Goal: Information Seeking & Learning: Learn about a topic

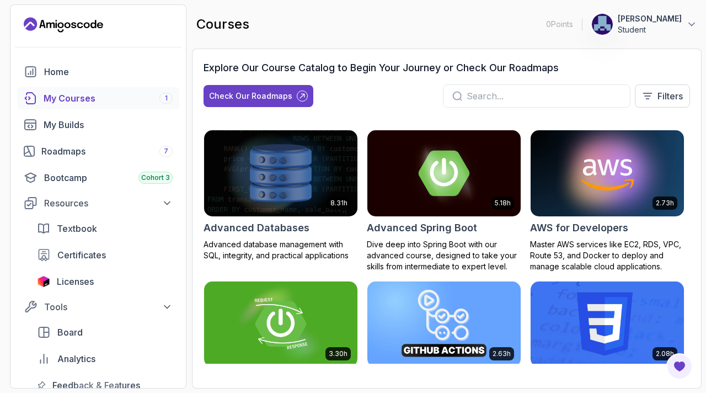
click at [99, 98] on div "My Courses 1" at bounding box center [108, 98] width 129 height 13
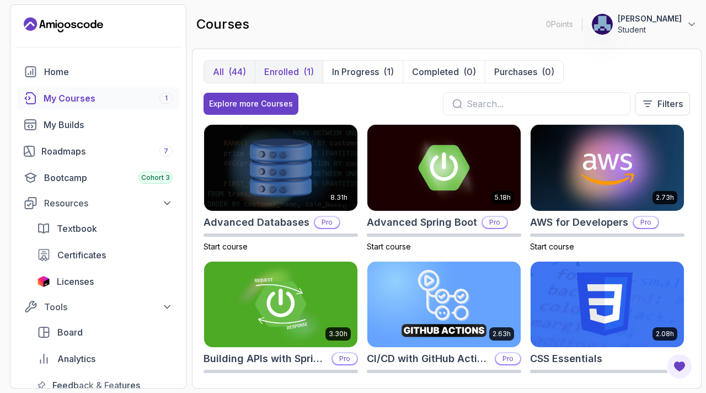
click at [288, 75] on p "Enrolled" at bounding box center [281, 71] width 35 height 13
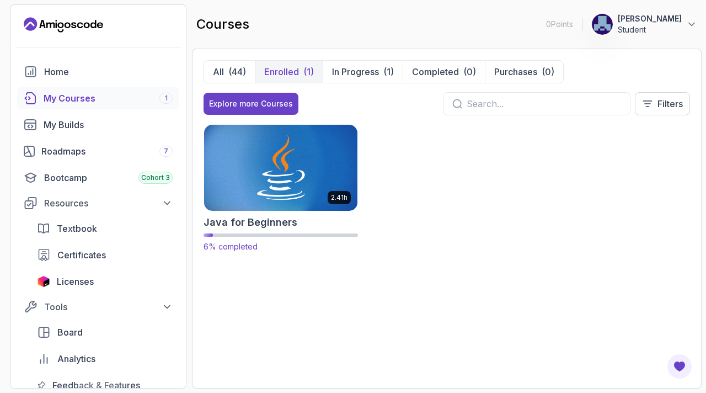
click at [267, 155] on img at bounding box center [280, 168] width 161 height 90
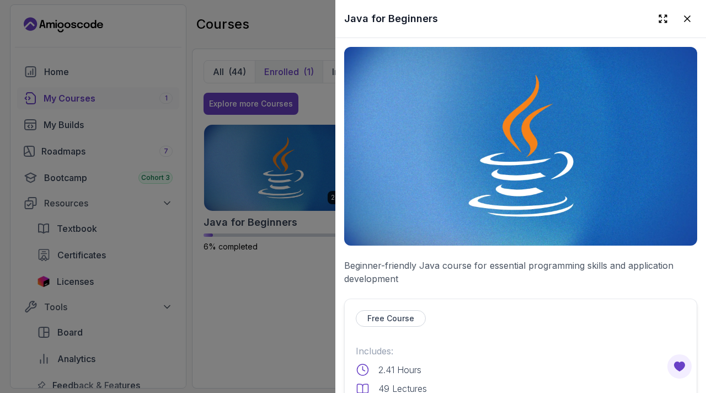
scroll to position [277, 0]
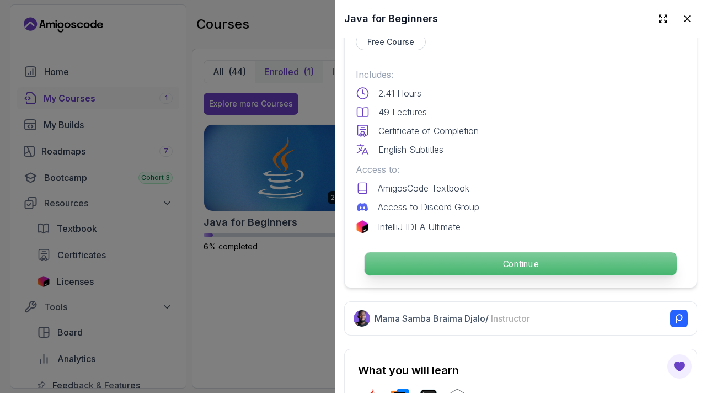
click at [466, 258] on p "Continue" at bounding box center [521, 263] width 312 height 23
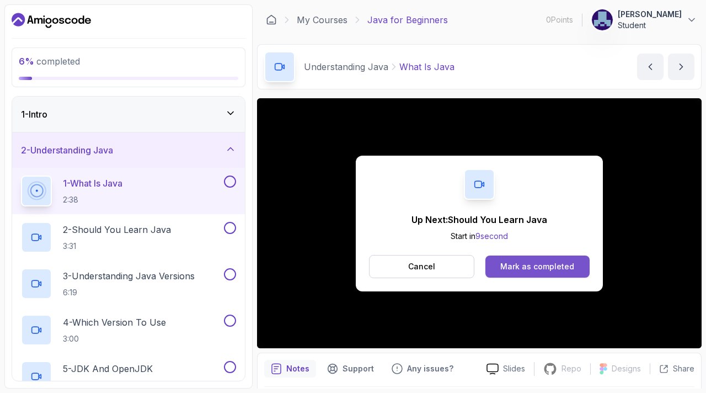
click at [516, 262] on div "Mark as completed" at bounding box center [538, 266] width 74 height 11
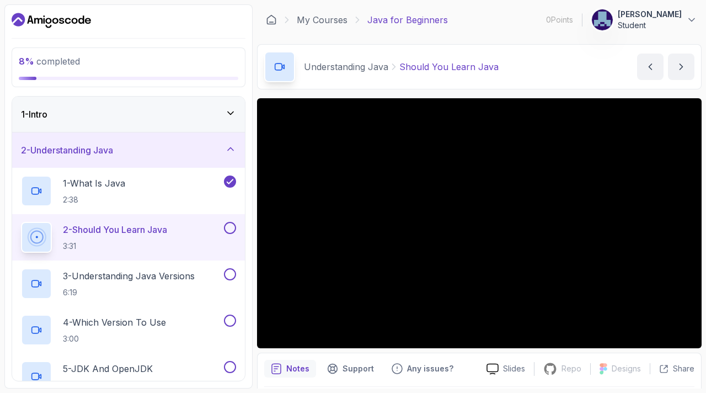
click at [228, 228] on button at bounding box center [230, 228] width 12 height 12
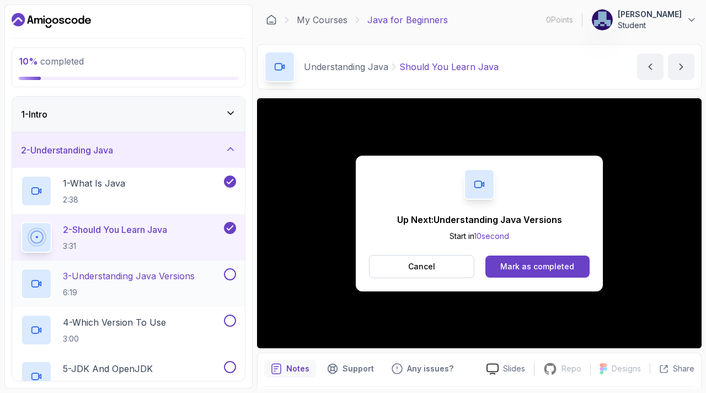
click at [233, 273] on button at bounding box center [230, 274] width 12 height 12
click at [538, 258] on button "Mark as completed" at bounding box center [538, 267] width 104 height 22
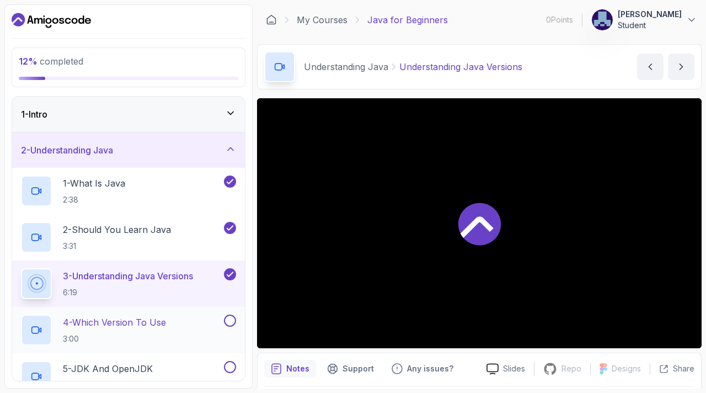
click at [227, 321] on button at bounding box center [230, 321] width 12 height 12
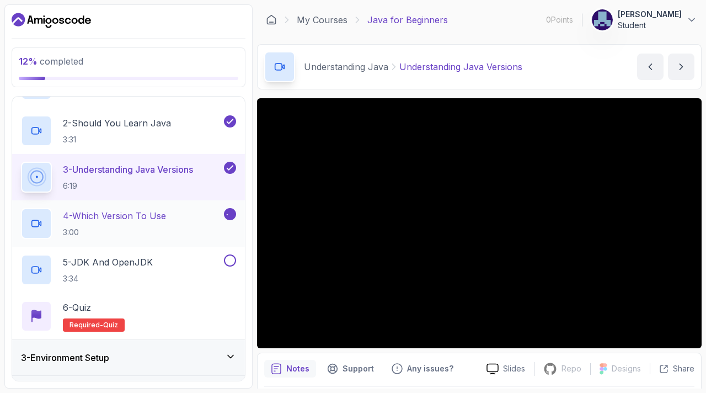
scroll to position [120, 0]
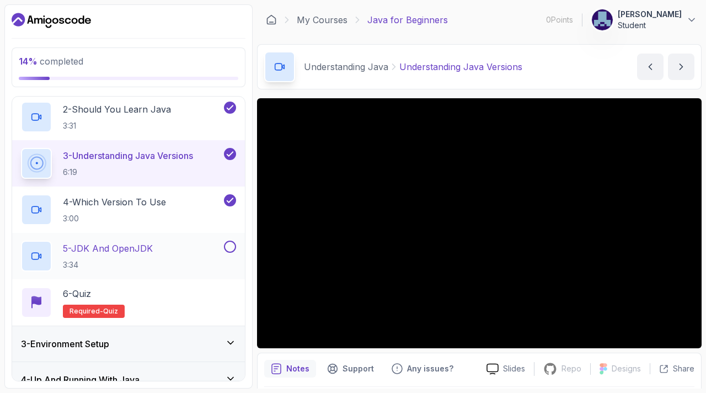
click at [232, 247] on button at bounding box center [230, 247] width 12 height 12
click at [110, 299] on div "6 - Quiz" at bounding box center [94, 293] width 62 height 13
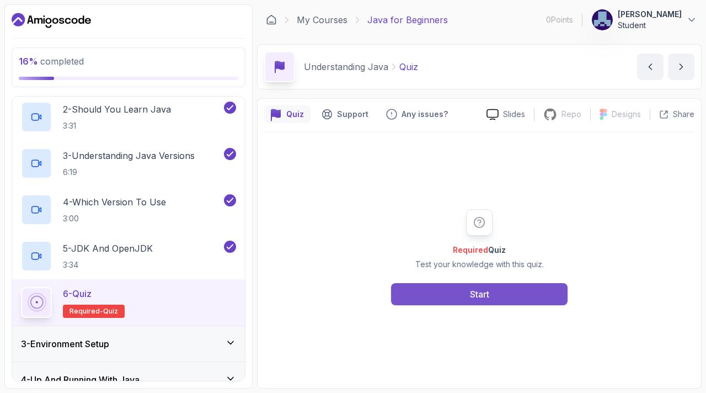
click at [476, 297] on div "Start" at bounding box center [479, 294] width 19 height 13
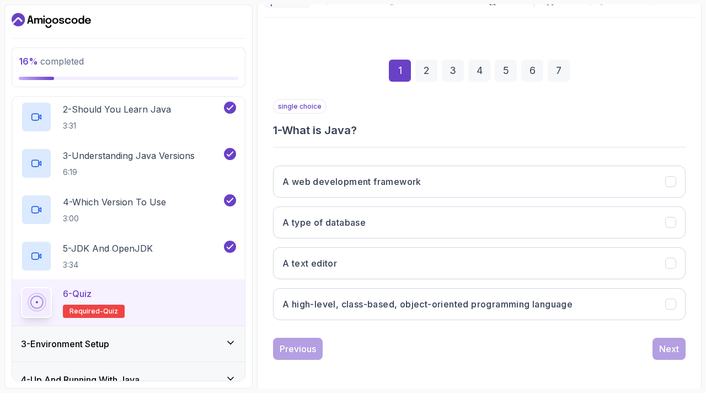
scroll to position [115, 0]
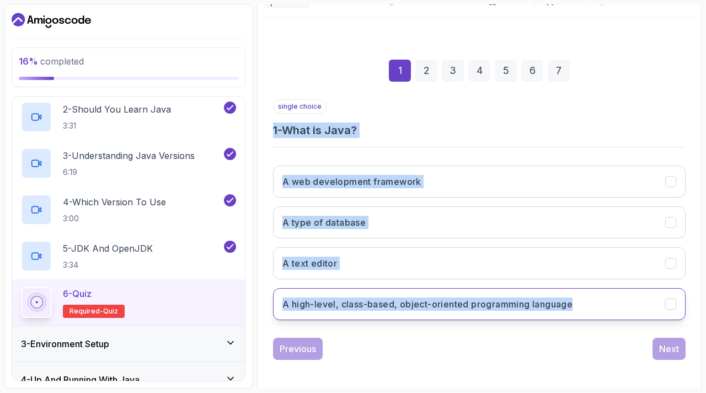
drag, startPoint x: 264, startPoint y: 124, endPoint x: 595, endPoint y: 301, distance: 375.1
click at [595, 301] on div "1 2 3 4 5 6 7 single choice 1 - What is Java? A web development framework A typ…" at bounding box center [479, 201] width 430 height 336
copy div "1 - What is Java? A web development framework A type of database A text editor …"
click at [567, 303] on h3 "A high-level, class-based, object-oriented programming language" at bounding box center [428, 303] width 290 height 13
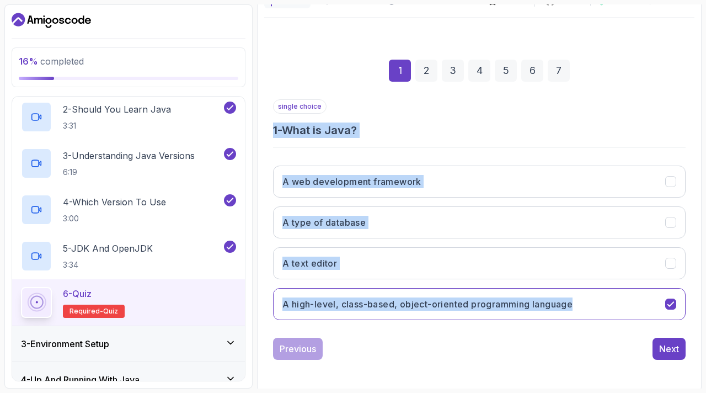
click at [430, 320] on div "A web development framework A type of database A text editor A high-level, clas…" at bounding box center [479, 243] width 413 height 172
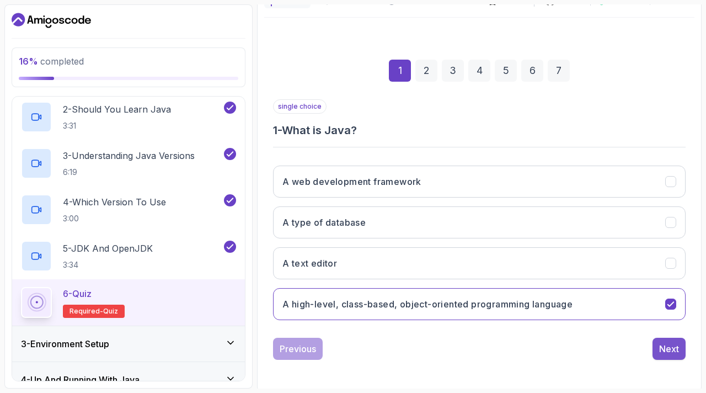
click at [667, 344] on div "Next" at bounding box center [670, 348] width 20 height 13
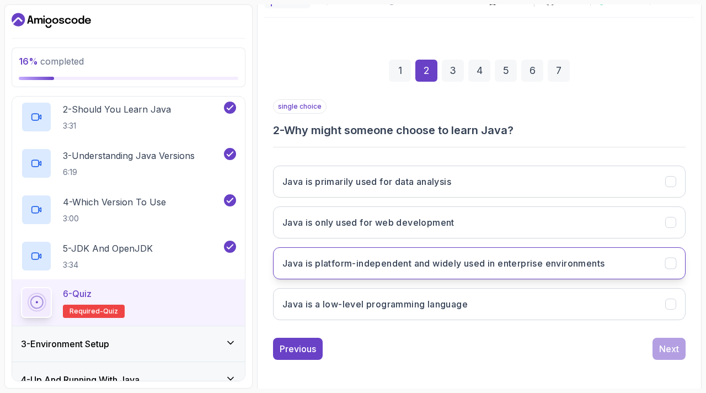
click at [339, 275] on button "Java is platform-independent and widely used in enterprise environments" at bounding box center [479, 263] width 413 height 32
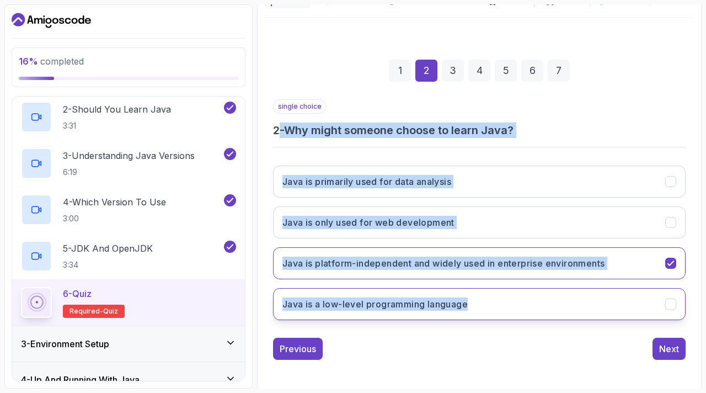
drag, startPoint x: 277, startPoint y: 126, endPoint x: 485, endPoint y: 303, distance: 273.3
click at [485, 303] on div "single choice 2 - Why might someone choose to learn Java? Java is primarily use…" at bounding box center [479, 214] width 413 height 230
copy div "- Why might someone choose to learn Java? Java is primarily used for data analy…"
click at [527, 292] on button "Java is a low-level programming language" at bounding box center [479, 304] width 413 height 32
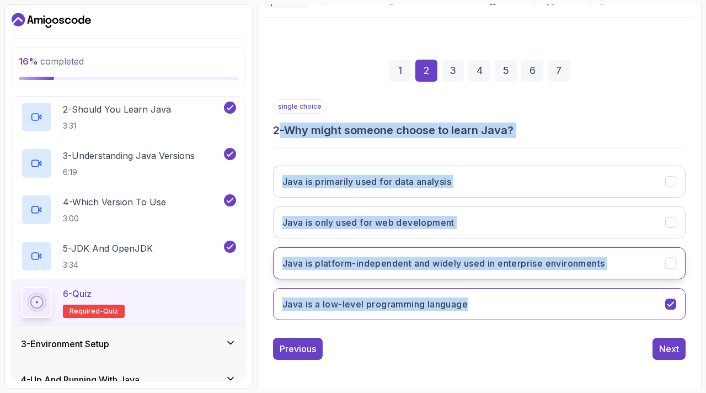
click at [670, 259] on icon "Java is platform-independent and widely used in enterprise environments" at bounding box center [671, 263] width 10 height 10
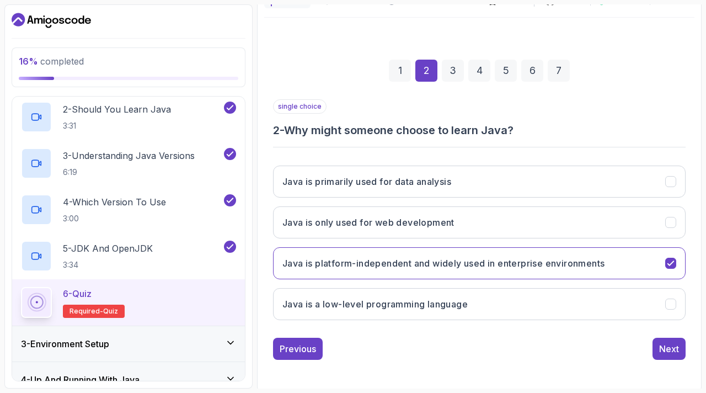
click at [575, 360] on div "1 2 3 4 5 6 7 single choice 2 - Why might someone choose to learn Java? Java is…" at bounding box center [479, 201] width 430 height 336
click at [670, 347] on div "Next" at bounding box center [670, 348] width 20 height 13
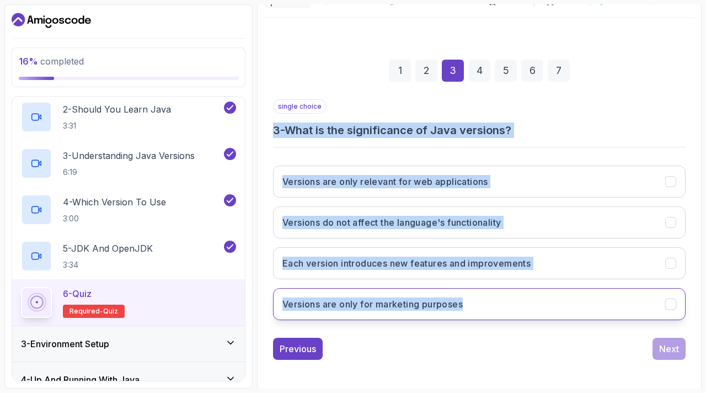
drag, startPoint x: 257, startPoint y: 118, endPoint x: 483, endPoint y: 301, distance: 290.8
click at [483, 301] on div "Quiz Support Any issues? Slides Repo Repository not available Designs Design no…" at bounding box center [479, 187] width 445 height 408
copy div "3 - What is the significance of Java versions? Versions are only relevant for w…"
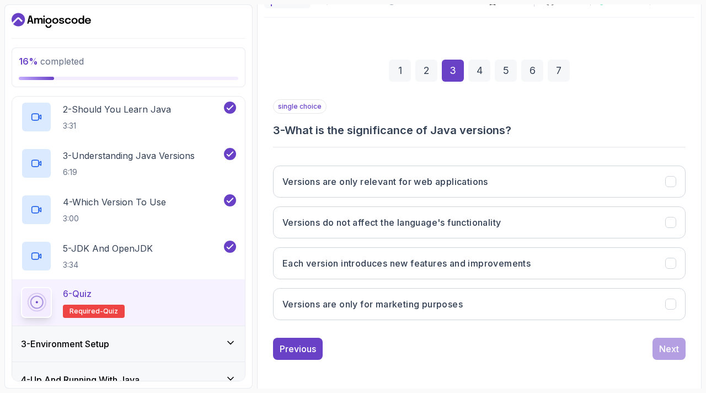
click at [442, 340] on div "Previous Next" at bounding box center [479, 349] width 413 height 22
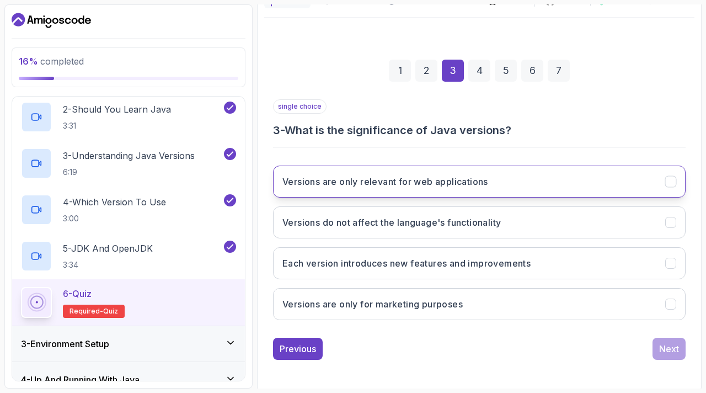
click at [416, 175] on h3 "Versions are only relevant for web applications" at bounding box center [386, 181] width 206 height 13
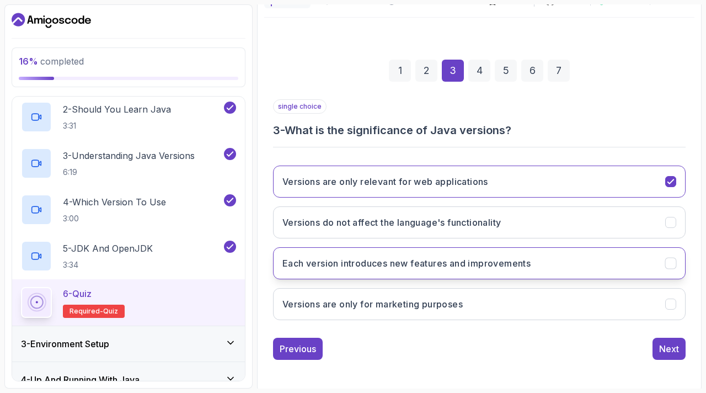
click at [371, 254] on button "Each version introduces new features and improvements" at bounding box center [479, 263] width 413 height 32
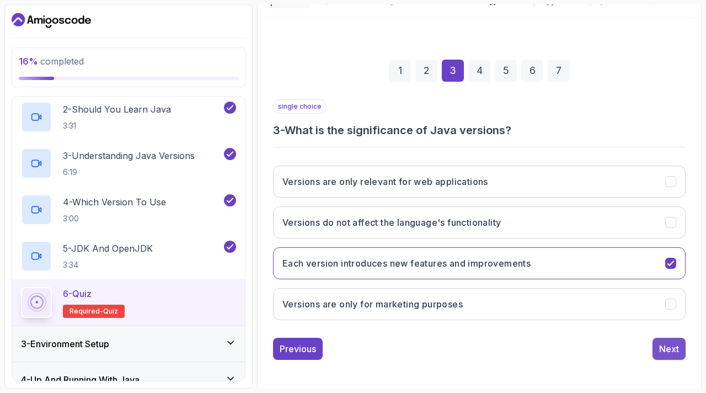
click at [672, 350] on div "Next" at bounding box center [670, 348] width 20 height 13
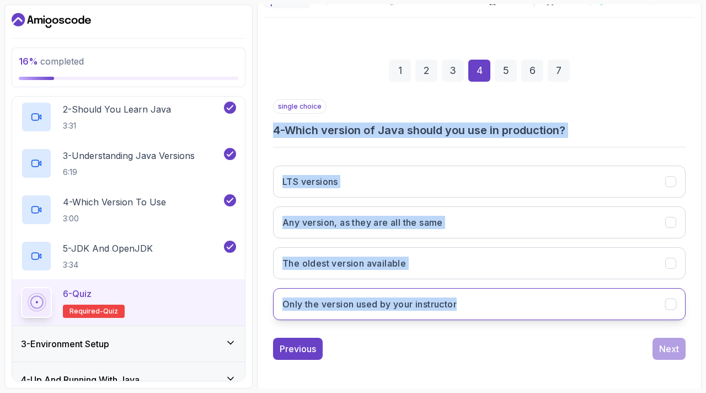
drag, startPoint x: 270, startPoint y: 122, endPoint x: 466, endPoint y: 295, distance: 260.8
click at [466, 295] on div "1 2 3 4 5 6 7 single choice 4 - Which version of Java should you use in product…" at bounding box center [479, 201] width 430 height 336
copy div "4 - Which version of Java should you use in production? LTS versions Any versio…"
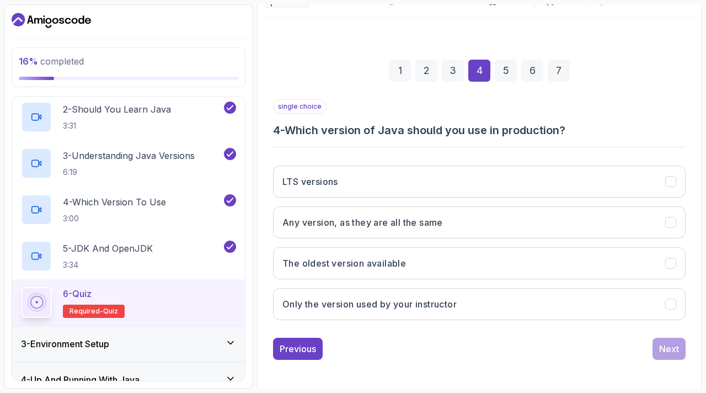
click at [426, 347] on div "Previous Next" at bounding box center [479, 349] width 413 height 22
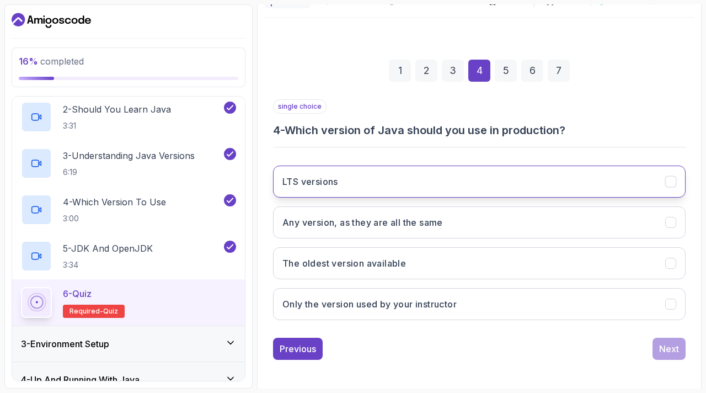
click at [336, 180] on h3 "LTS versions" at bounding box center [311, 181] width 56 height 13
click at [679, 342] on div "Next" at bounding box center [670, 348] width 20 height 13
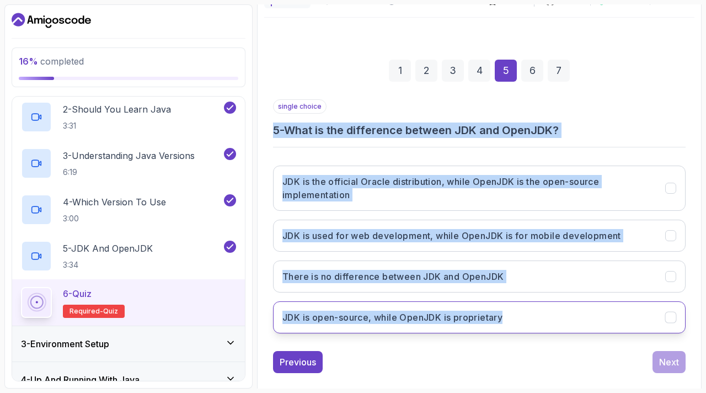
drag, startPoint x: 273, startPoint y: 125, endPoint x: 544, endPoint y: 321, distance: 334.5
click at [544, 321] on div "single choice 5 - What is the difference between JDK and OpenJDK? JDK is the of…" at bounding box center [479, 220] width 413 height 243
copy div "5 - What is the difference between JDK and OpenJDK? JDK is the official Oracle …"
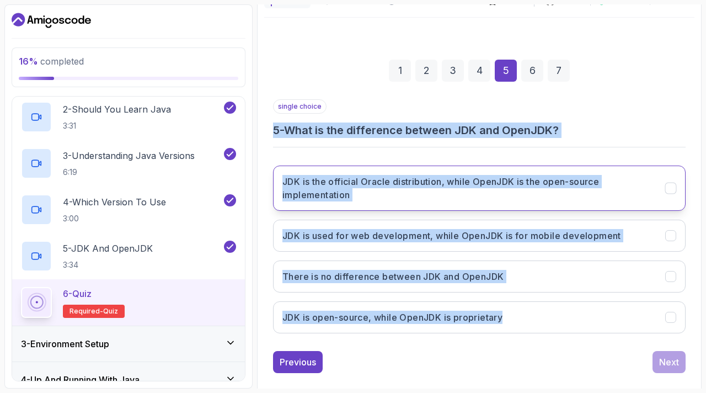
click at [383, 184] on h3 "JDK is the official Oracle distribution, while OpenJDK is the open-source imple…" at bounding box center [468, 188] width 370 height 26
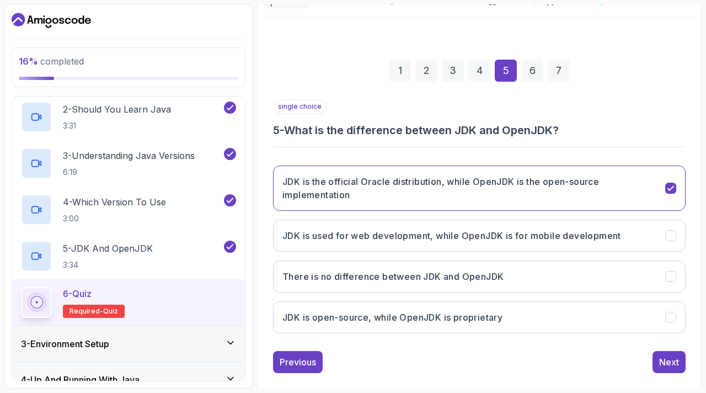
click at [554, 341] on div "single choice 5 - What is the difference between JDK and OpenJDK? JDK is the of…" at bounding box center [479, 236] width 413 height 274
click at [664, 361] on div "Next" at bounding box center [670, 361] width 20 height 13
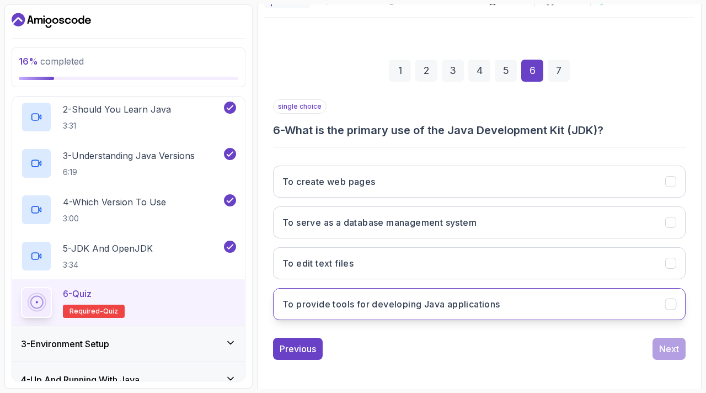
drag, startPoint x: 286, startPoint y: 129, endPoint x: 519, endPoint y: 301, distance: 289.2
click at [519, 301] on div "single choice 6 - What is the primary use of the Java Development Kit (JDK)? To…" at bounding box center [479, 214] width 413 height 230
copy div "What is the primary use of the Java Development Kit (JDK)? To create web pages …"
click at [335, 306] on h3 "To provide tools for developing Java applications" at bounding box center [392, 303] width 218 height 13
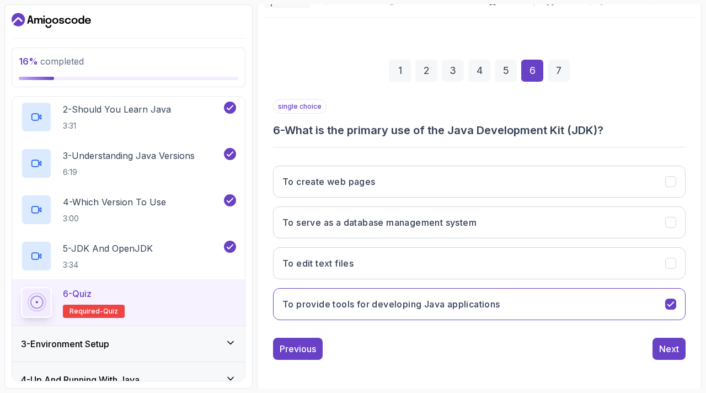
click at [580, 367] on div "1 2 3 4 5 6 7 single choice 6 - What is the primary use of the Java Development…" at bounding box center [479, 201] width 430 height 366
click at [674, 350] on div "Next" at bounding box center [670, 348] width 20 height 13
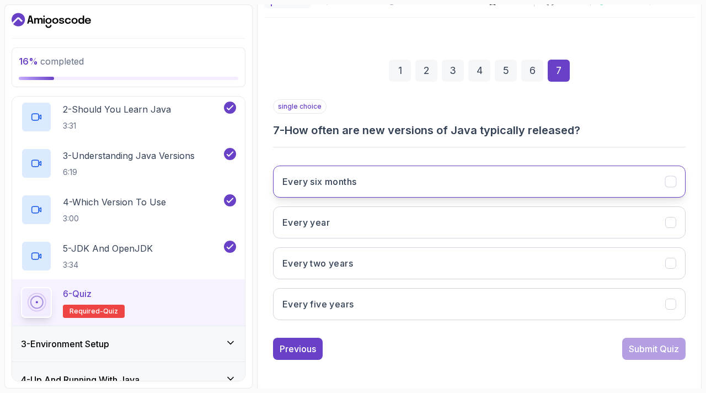
click at [346, 185] on h3 "Every six months" at bounding box center [320, 181] width 74 height 13
click at [660, 353] on button "Submit Quiz" at bounding box center [654, 349] width 63 height 22
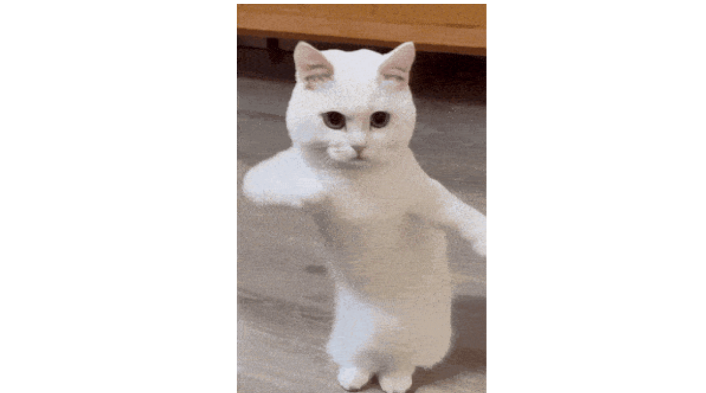
scroll to position [135, 0]
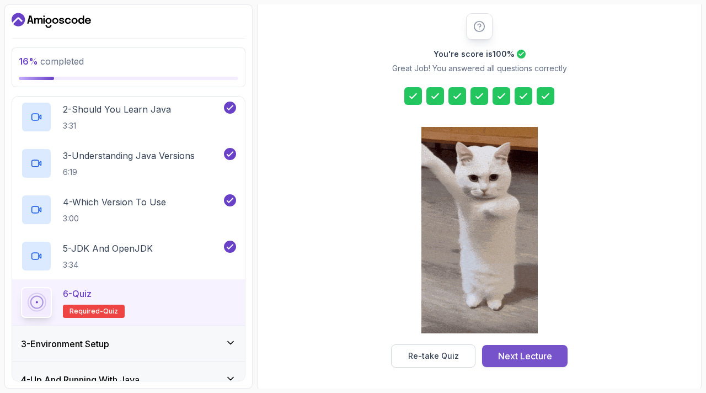
click at [517, 356] on div "Next Lecture" at bounding box center [525, 355] width 54 height 13
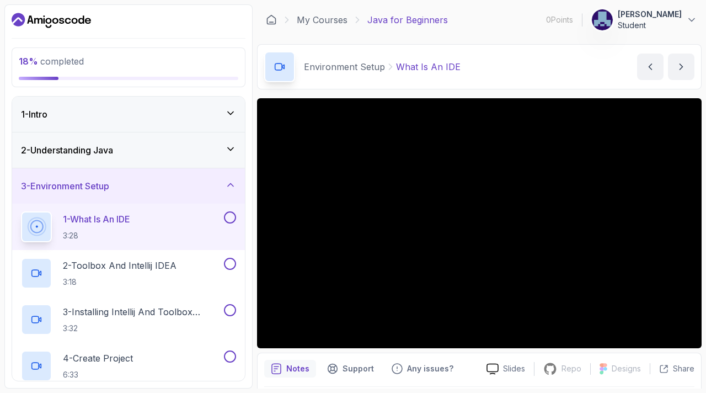
click at [237, 217] on div "1 - What Is An IDE 3:28" at bounding box center [128, 227] width 233 height 46
click at [232, 220] on button at bounding box center [230, 217] width 12 height 12
click at [232, 259] on button at bounding box center [230, 264] width 12 height 12
click at [232, 313] on button at bounding box center [230, 310] width 12 height 12
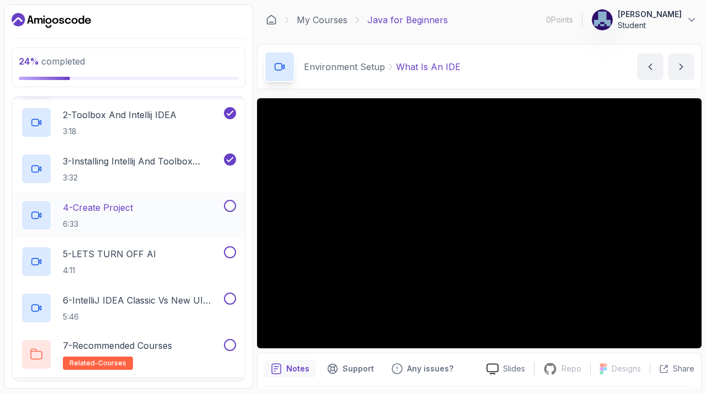
scroll to position [151, 0]
click at [234, 209] on div at bounding box center [229, 205] width 14 height 12
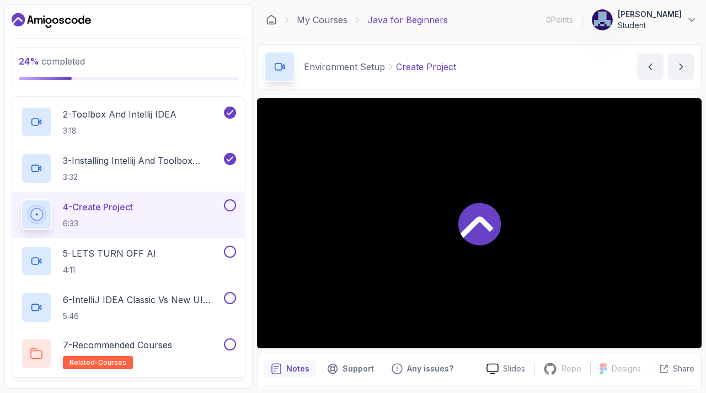
click at [232, 203] on button at bounding box center [230, 205] width 12 height 12
click at [230, 252] on button at bounding box center [230, 252] width 12 height 12
click at [230, 298] on button at bounding box center [230, 298] width 12 height 12
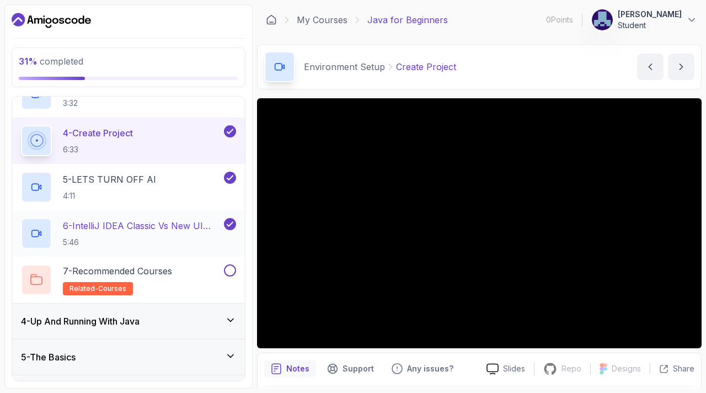
scroll to position [226, 0]
click at [231, 266] on button at bounding box center [230, 270] width 12 height 12
click at [231, 269] on icon at bounding box center [230, 269] width 10 height 11
click at [231, 268] on button at bounding box center [230, 270] width 12 height 12
click at [233, 315] on icon at bounding box center [230, 319] width 11 height 11
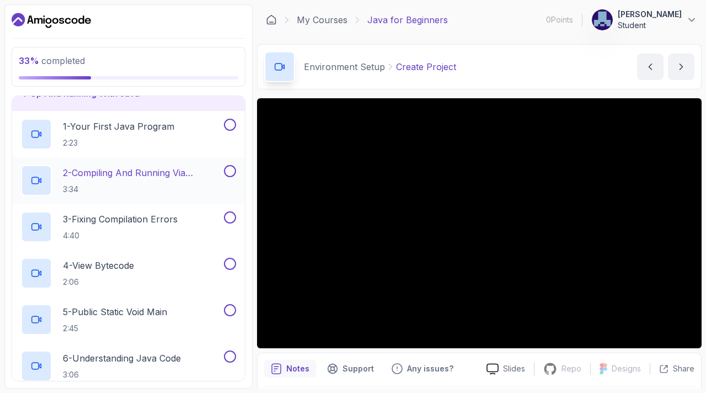
scroll to position [127, 0]
click at [228, 125] on button at bounding box center [230, 126] width 12 height 12
click at [230, 172] on button at bounding box center [230, 172] width 12 height 12
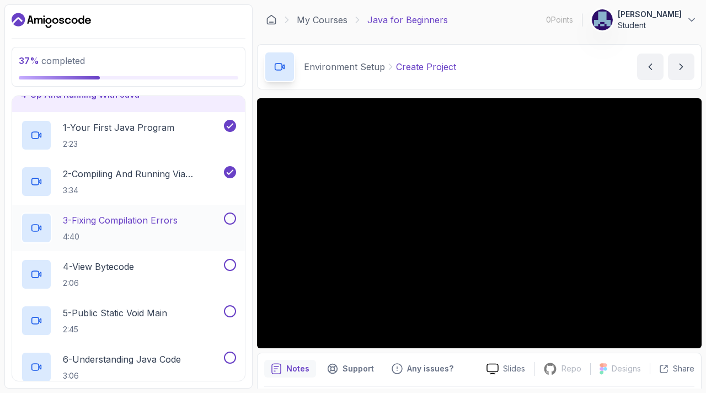
click at [227, 219] on button at bounding box center [230, 218] width 12 height 12
click at [231, 266] on button at bounding box center [230, 265] width 12 height 12
click at [230, 312] on button at bounding box center [230, 311] width 12 height 12
click at [230, 361] on button at bounding box center [230, 358] width 12 height 12
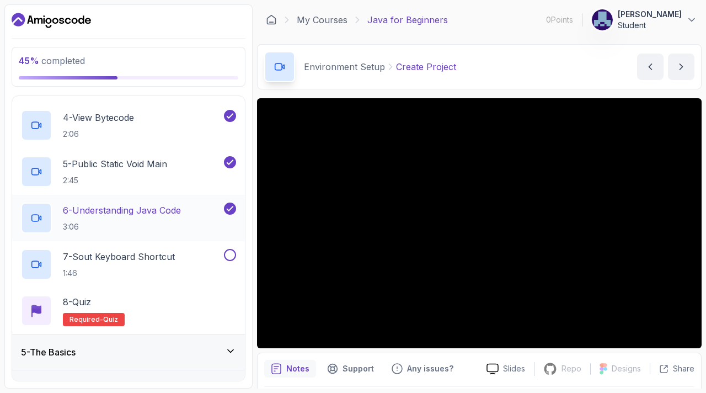
scroll to position [278, 0]
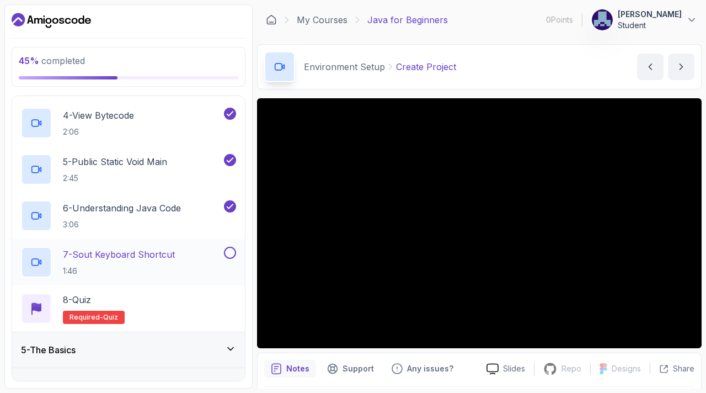
click at [232, 252] on button at bounding box center [230, 253] width 12 height 12
click at [185, 308] on div "8 - Quiz Required- quiz" at bounding box center [128, 308] width 215 height 31
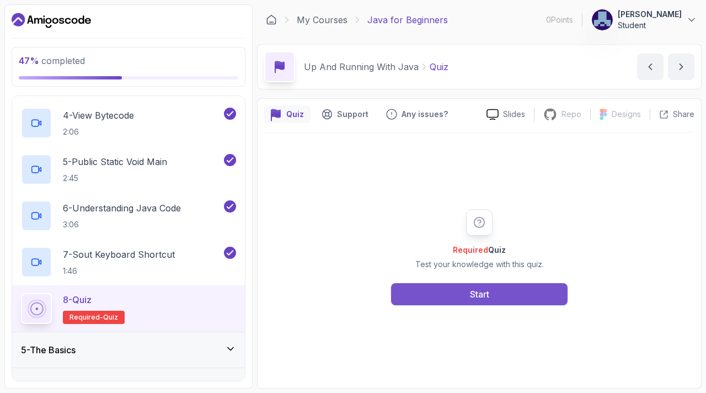
click at [440, 291] on button "Start" at bounding box center [479, 294] width 177 height 22
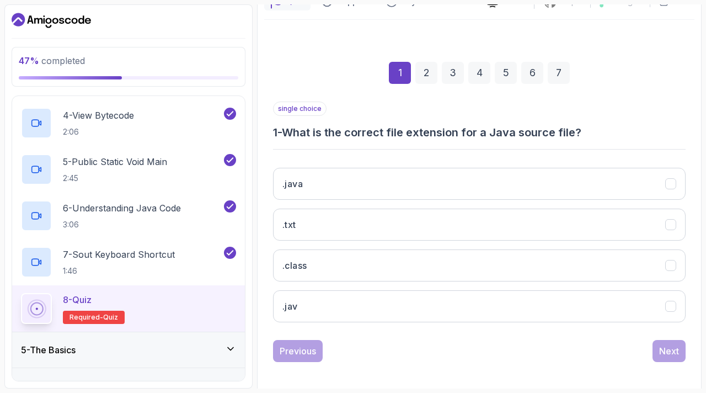
scroll to position [115, 0]
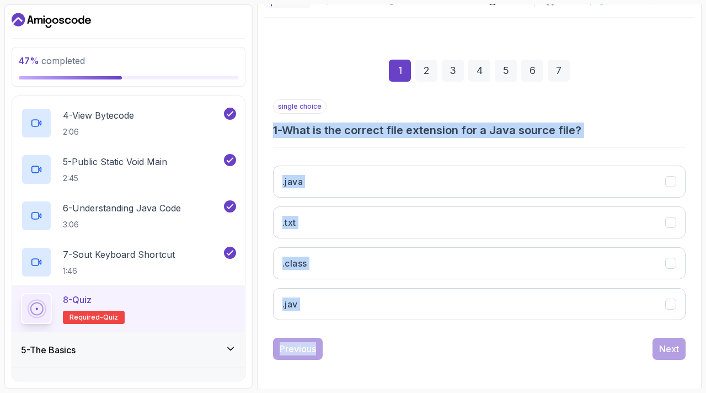
drag, startPoint x: 270, startPoint y: 127, endPoint x: 325, endPoint y: 332, distance: 212.5
click at [325, 332] on div "1 2 3 4 5 6 7 single choice 1 - What is the correct file extension for a Java s…" at bounding box center [479, 201] width 430 height 336
copy div "1 - What is the correct file extension for a Java source file? .java .txt .clas…"
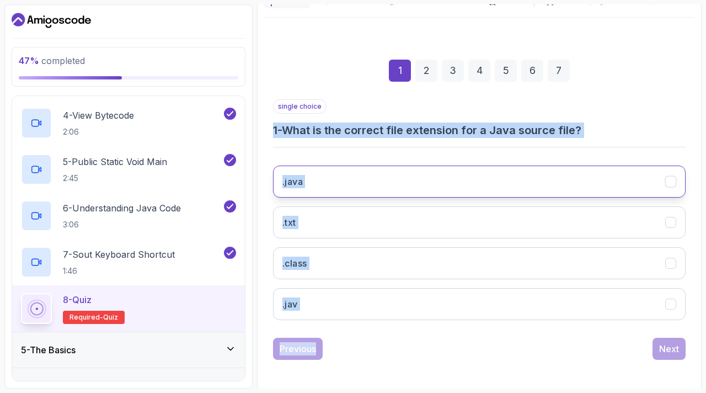
click at [352, 177] on button ".java" at bounding box center [479, 182] width 413 height 32
click at [673, 345] on div "Next" at bounding box center [670, 348] width 20 height 13
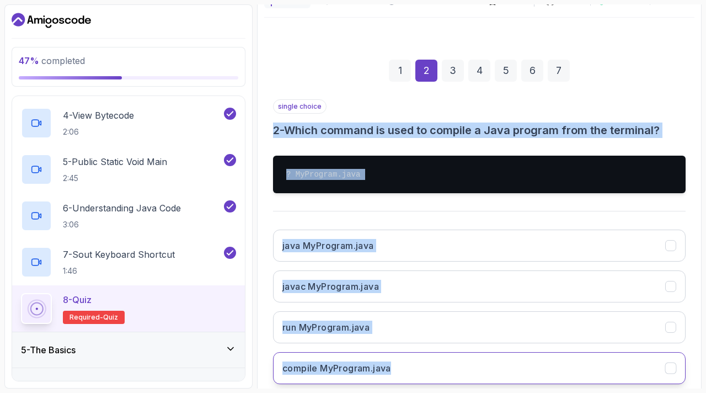
drag, startPoint x: 268, startPoint y: 120, endPoint x: 410, endPoint y: 365, distance: 283.4
click at [410, 365] on div "1 2 3 4 5 6 7 single choice 2 - Which command is used to compile a Java program…" at bounding box center [479, 233] width 430 height 400
copy div "2 - Which command is used to compile a Java program from the terminal? ? MyProg…"
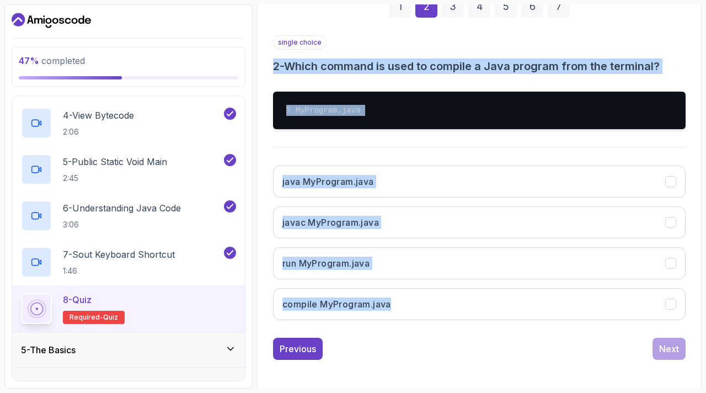
scroll to position [179, 0]
click at [349, 231] on button "javac MyProgram.java" at bounding box center [479, 222] width 413 height 32
click at [668, 339] on button "Next" at bounding box center [669, 349] width 33 height 22
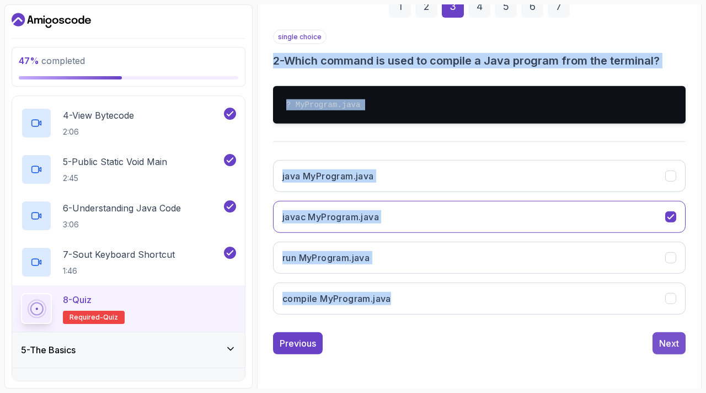
scroll to position [130, 0]
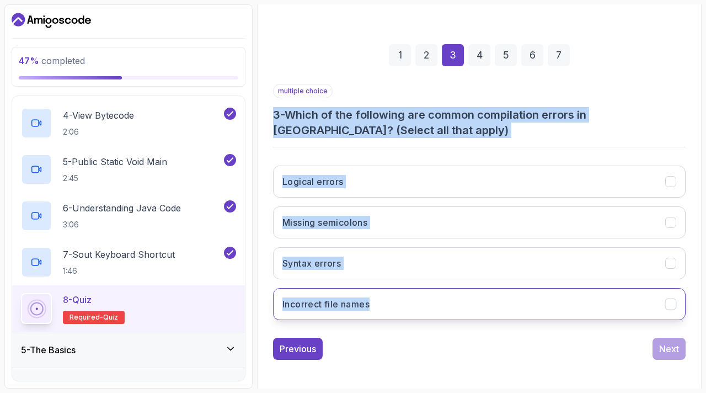
drag, startPoint x: 273, startPoint y: 111, endPoint x: 384, endPoint y: 309, distance: 225.8
click at [384, 309] on div "multiple choice 3 - Which of the following are common compilation errors in [GE…" at bounding box center [479, 206] width 413 height 245
copy div "3 - Which of the following are common compilation errors in [GEOGRAPHIC_DATA]? …"
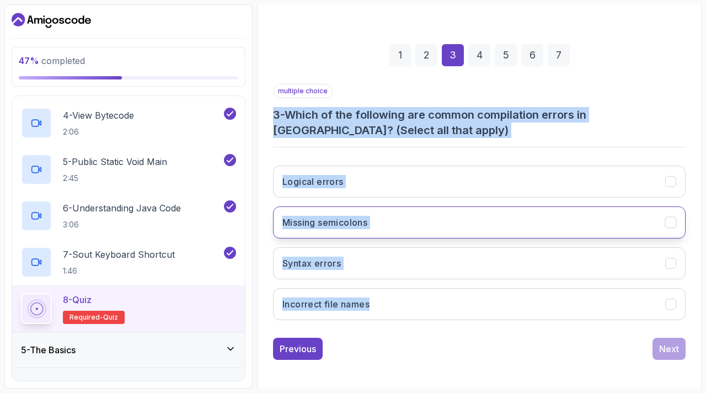
click at [316, 221] on h3 "Missing semicolons" at bounding box center [325, 222] width 85 height 13
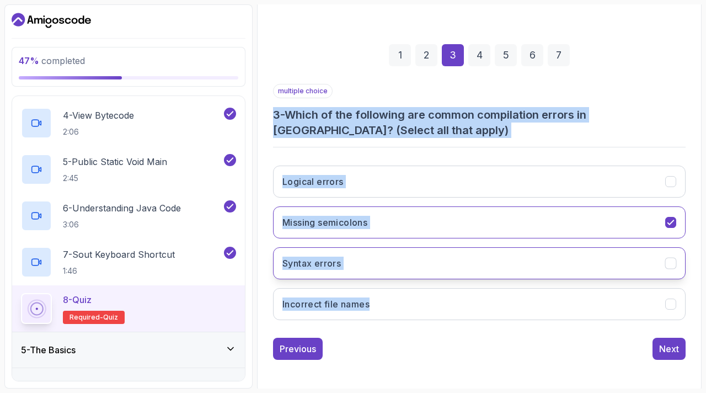
click at [311, 257] on h3 "Syntax errors" at bounding box center [312, 263] width 59 height 13
click at [321, 294] on button "Incorrect file names" at bounding box center [479, 304] width 413 height 32
click at [681, 350] on button "Next" at bounding box center [669, 349] width 33 height 22
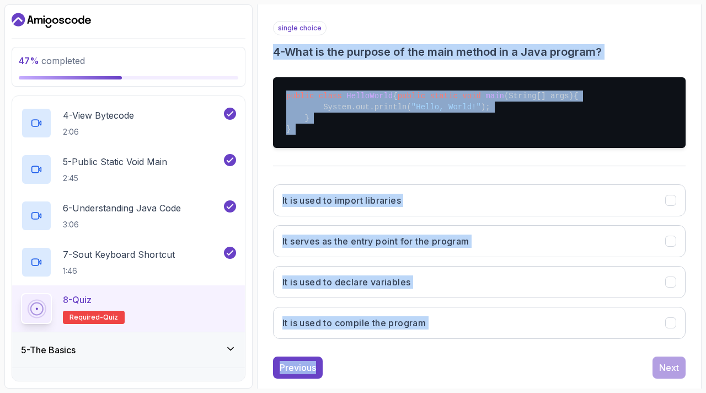
scroll to position [223, 0]
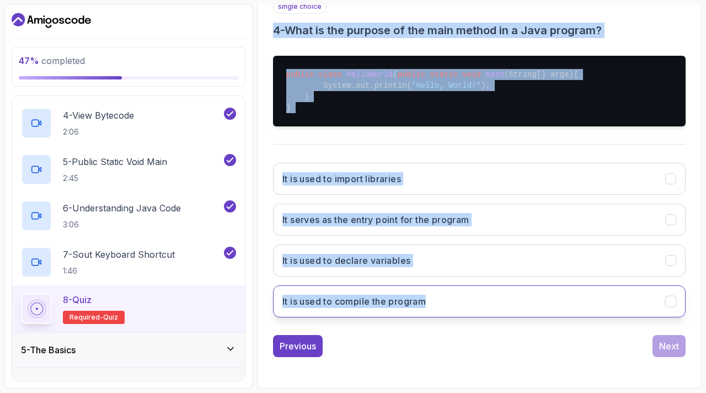
drag, startPoint x: 274, startPoint y: 110, endPoint x: 431, endPoint y: 297, distance: 244.5
click at [431, 297] on div "single choice 4 - What is the purpose of the main method in a Java program? pub…" at bounding box center [479, 162] width 413 height 327
copy div "4 - What is the purpose of the main method in a Java program? public class Hell…"
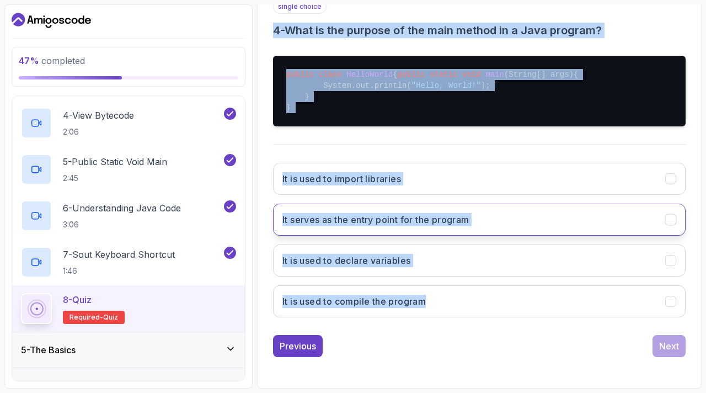
click at [301, 225] on h3 "It serves as the entry point for the program" at bounding box center [376, 219] width 187 height 13
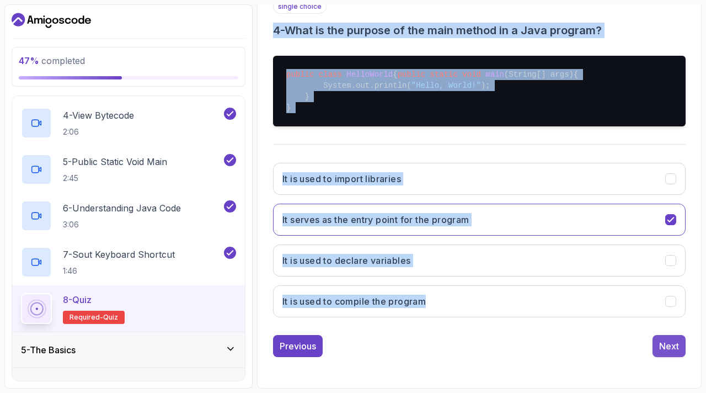
click at [678, 352] on div "Next" at bounding box center [670, 345] width 20 height 13
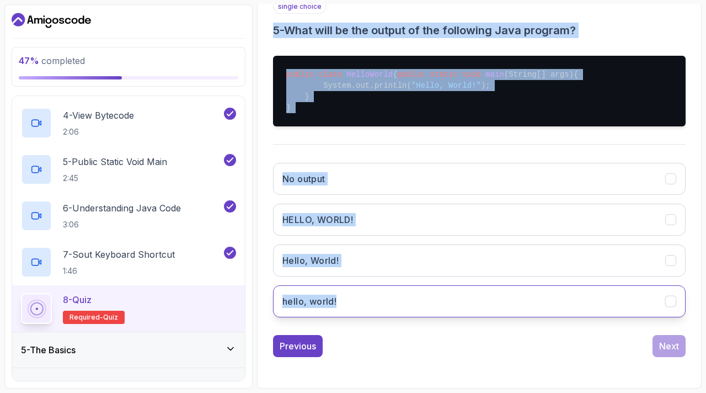
drag, startPoint x: 274, startPoint y: 14, endPoint x: 385, endPoint y: 297, distance: 304.1
click at [385, 297] on div "single choice 5 - What will be the output of the following Java program? public…" at bounding box center [479, 162] width 413 height 327
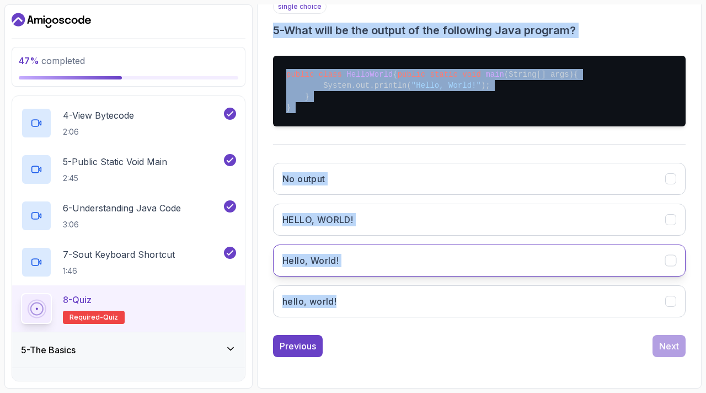
click at [316, 275] on button "Hello, World!" at bounding box center [479, 260] width 413 height 32
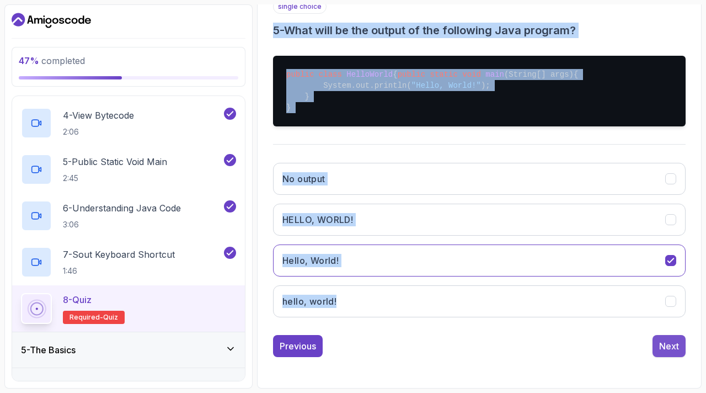
click at [673, 339] on div "Next" at bounding box center [670, 345] width 20 height 13
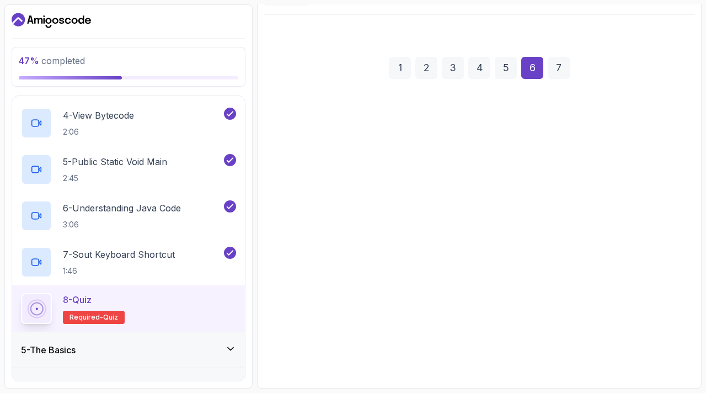
scroll to position [130, 0]
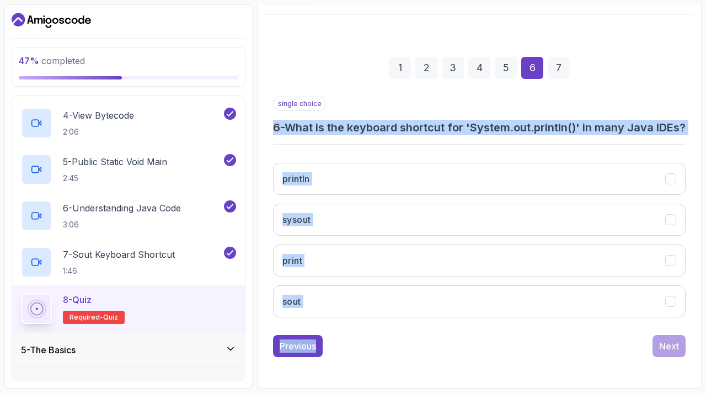
drag, startPoint x: 268, startPoint y: 110, endPoint x: 375, endPoint y: 332, distance: 246.3
click at [375, 332] on div "1 2 3 4 5 6 7 single choice 6 - What is the keyboard shortcut for 'System.out.p…" at bounding box center [479, 198] width 430 height 336
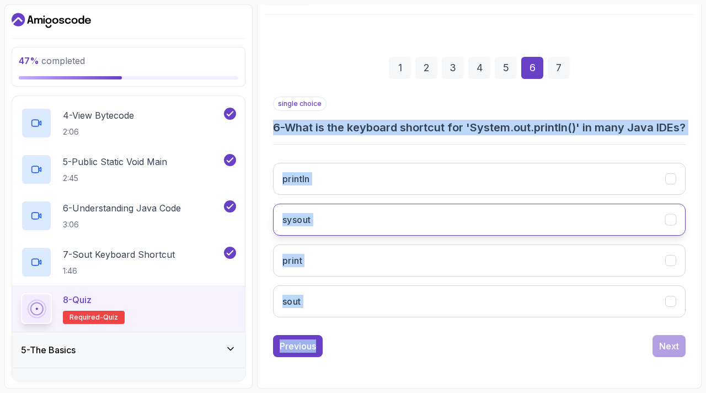
click at [311, 228] on button "sysout" at bounding box center [479, 220] width 413 height 32
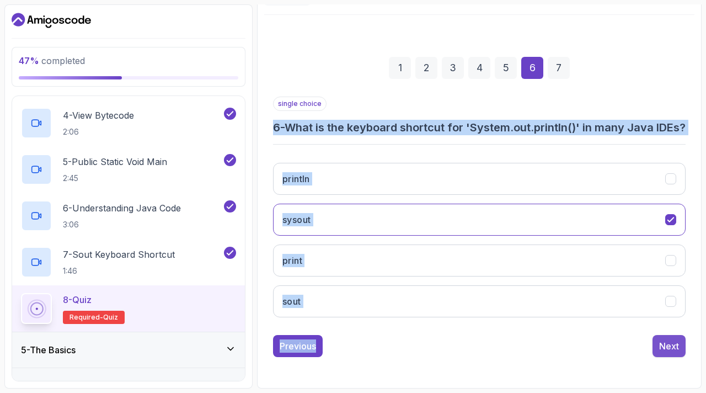
click at [670, 337] on button "Next" at bounding box center [669, 346] width 33 height 22
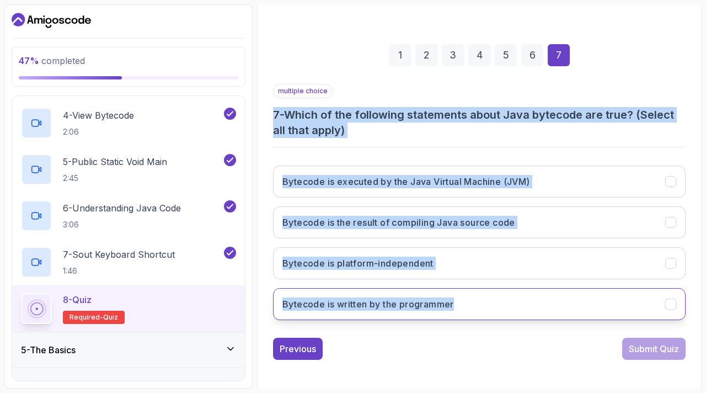
drag, startPoint x: 270, startPoint y: 107, endPoint x: 480, endPoint y: 314, distance: 294.6
click at [480, 314] on div "1 2 3 4 5 6 7 multiple choice 7 - Which of the following statements about Java …" at bounding box center [479, 193] width 430 height 351
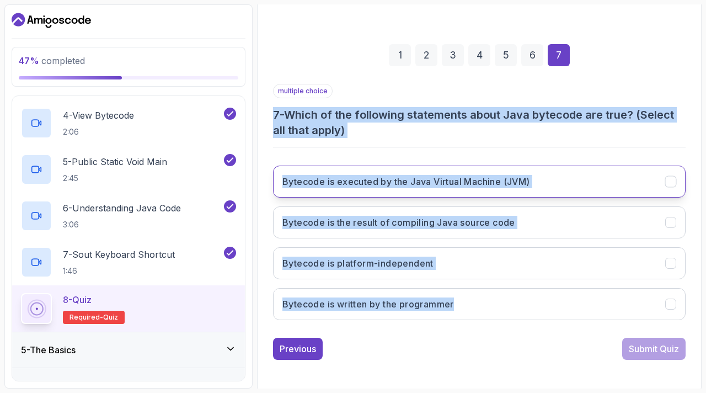
click at [313, 188] on button "Bytecode is executed by the Java Virtual Machine (JVM)" at bounding box center [479, 182] width 413 height 32
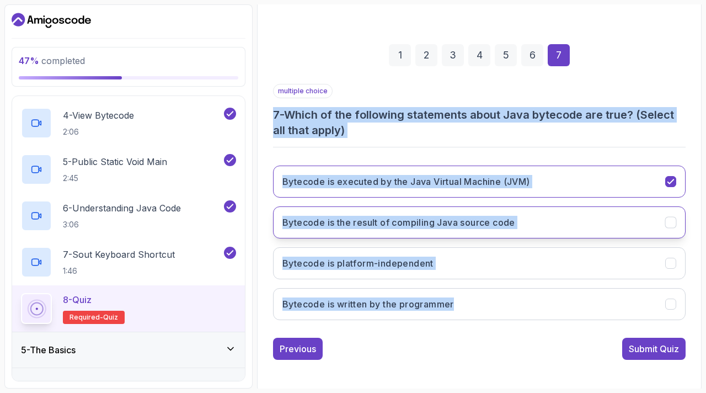
click at [313, 218] on h3 "Bytecode is the result of compiling Java source code" at bounding box center [399, 222] width 233 height 13
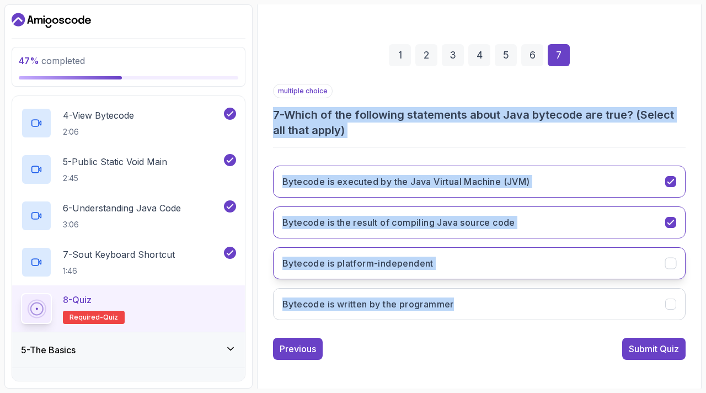
click at [363, 262] on h3 "Bytecode is platform-independent" at bounding box center [358, 263] width 151 height 13
click at [659, 343] on div "Submit Quiz" at bounding box center [654, 348] width 50 height 13
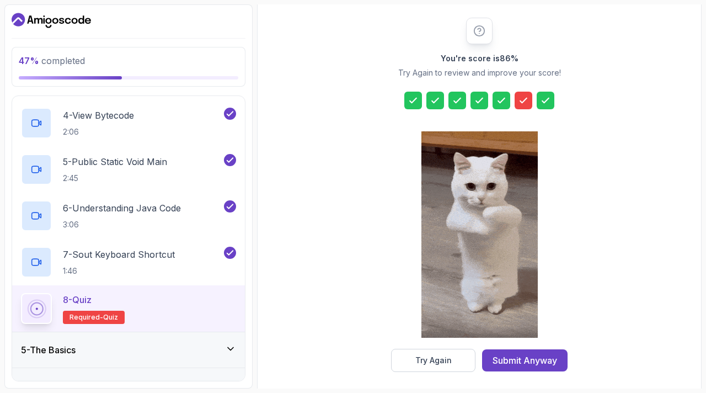
click at [524, 95] on icon at bounding box center [523, 100] width 11 height 11
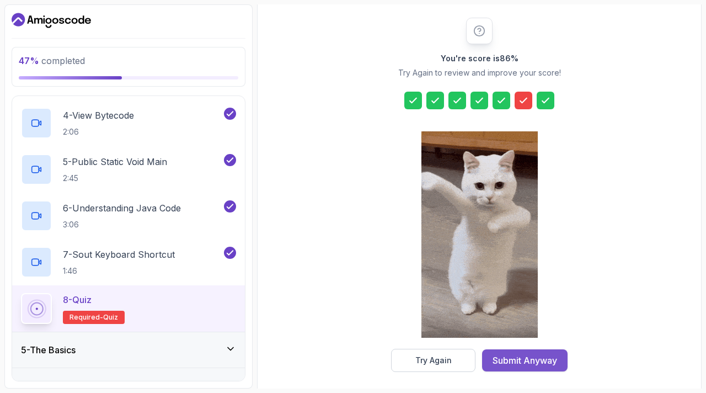
click at [511, 358] on div "Submit Anyway" at bounding box center [525, 360] width 65 height 13
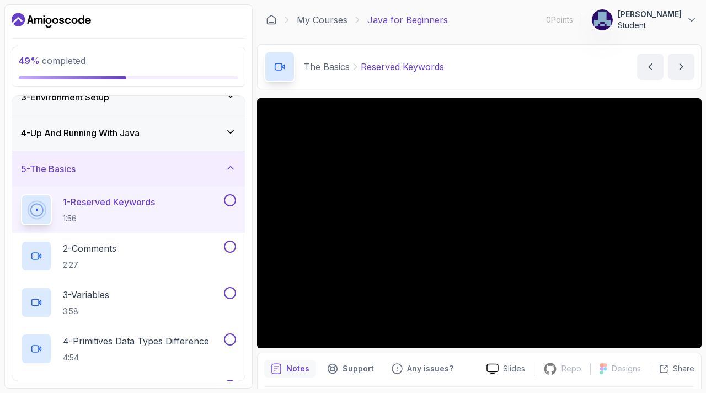
scroll to position [88, 0]
click at [231, 196] on button at bounding box center [230, 201] width 12 height 12
click at [231, 245] on button at bounding box center [230, 247] width 12 height 12
click at [229, 294] on button at bounding box center [230, 294] width 12 height 12
click at [229, 338] on button at bounding box center [230, 340] width 12 height 12
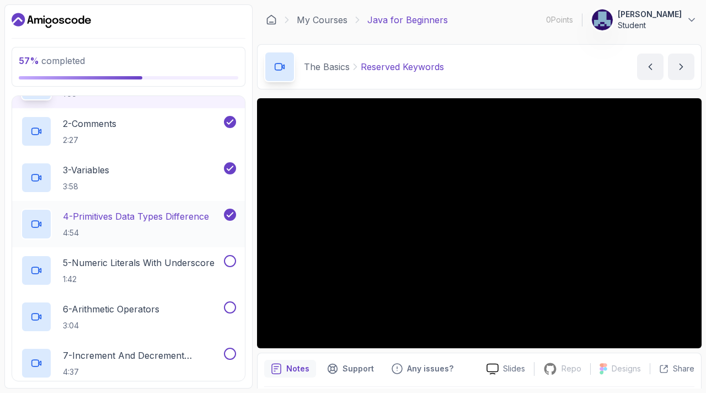
scroll to position [215, 0]
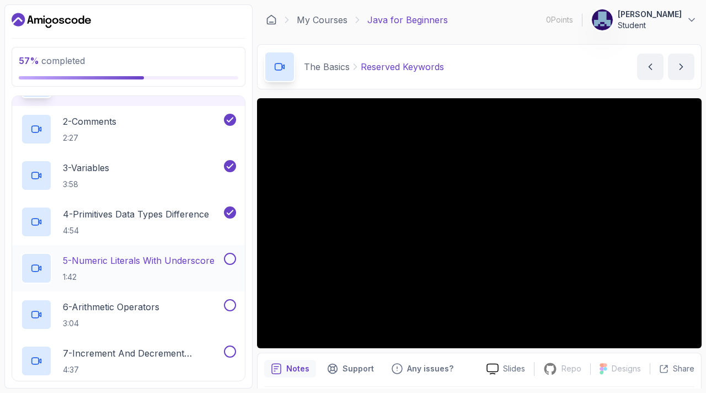
click at [228, 258] on button at bounding box center [230, 259] width 12 height 12
click at [230, 306] on button at bounding box center [230, 305] width 12 height 12
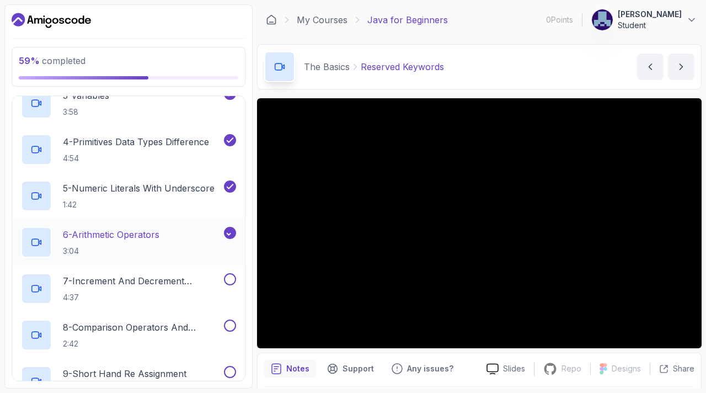
scroll to position [297, 0]
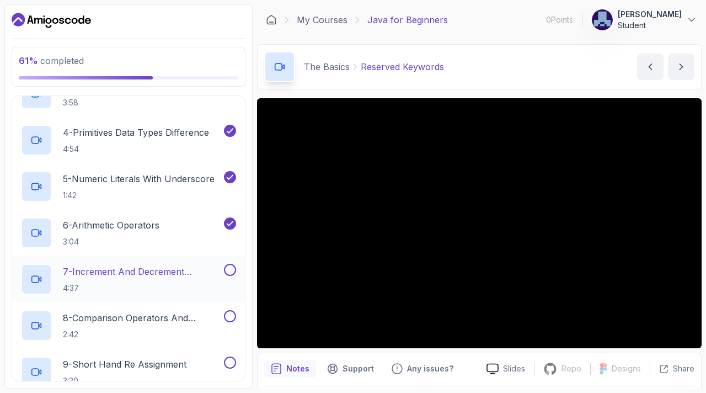
click at [234, 270] on button at bounding box center [230, 270] width 12 height 12
click at [230, 317] on button at bounding box center [230, 316] width 12 height 12
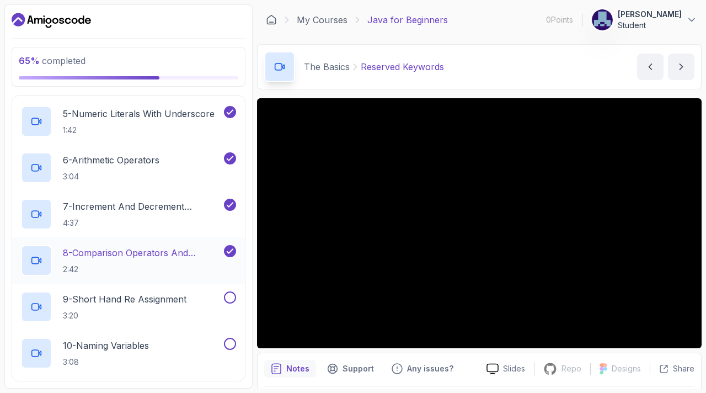
scroll to position [376, 0]
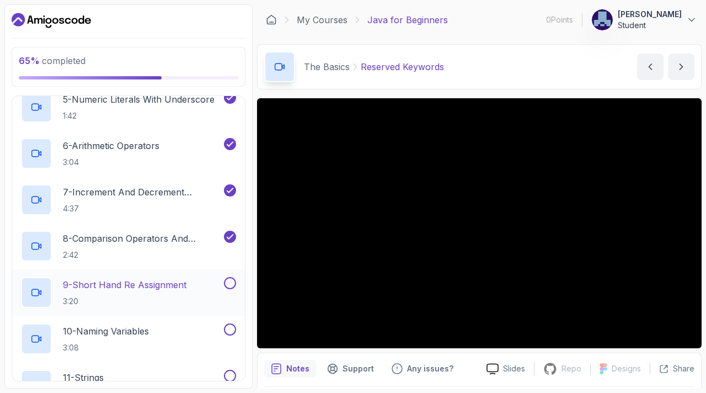
click at [236, 284] on div at bounding box center [229, 283] width 14 height 12
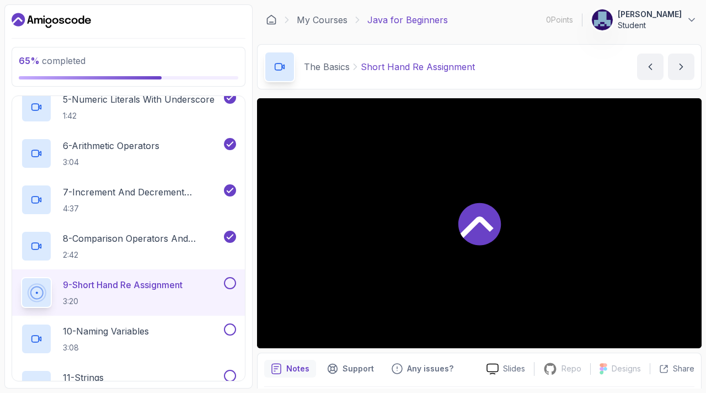
click at [227, 281] on button at bounding box center [230, 283] width 12 height 12
click at [226, 329] on button at bounding box center [230, 329] width 12 height 12
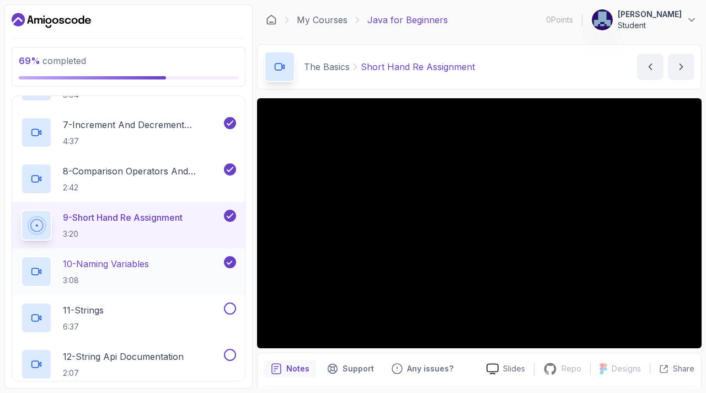
scroll to position [453, 0]
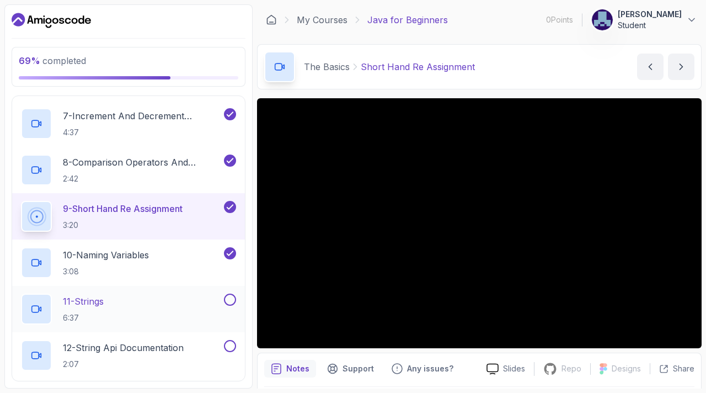
click at [230, 300] on button at bounding box center [230, 300] width 12 height 12
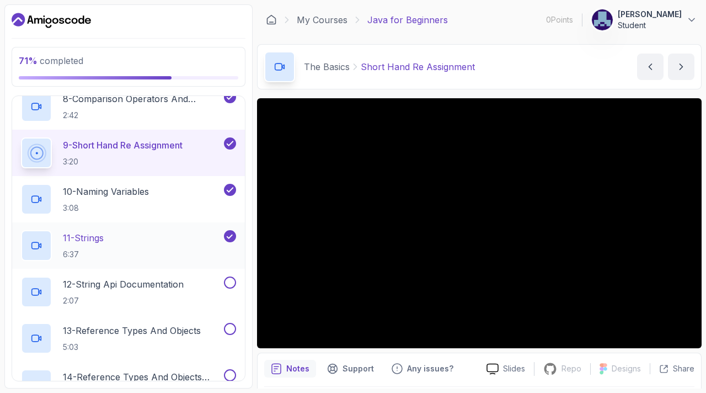
scroll to position [517, 0]
click at [231, 280] on button at bounding box center [230, 282] width 12 height 12
click at [229, 328] on button at bounding box center [230, 328] width 12 height 12
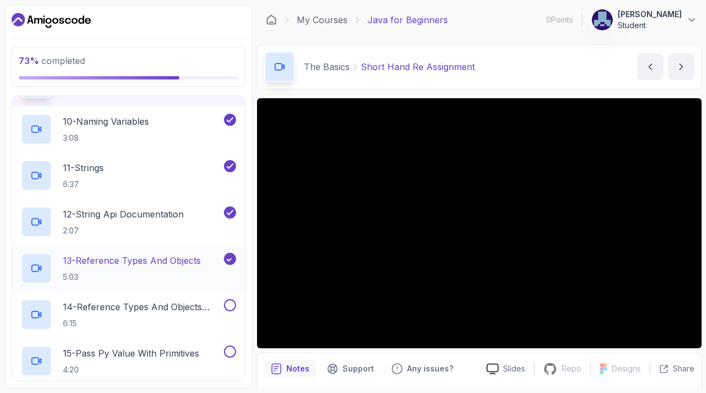
scroll to position [599, 0]
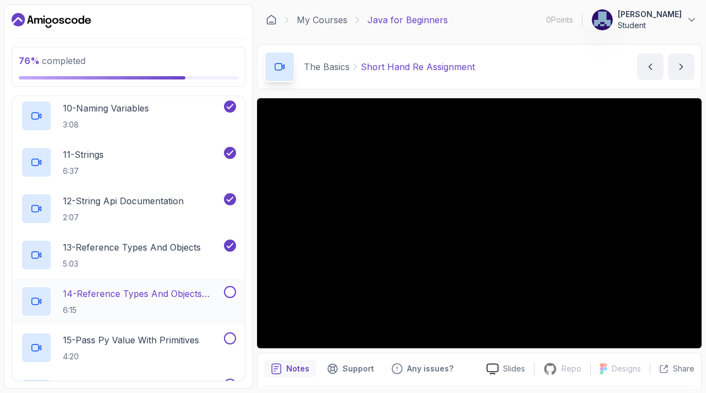
click at [227, 291] on button at bounding box center [230, 292] width 12 height 12
click at [229, 338] on button at bounding box center [230, 338] width 12 height 12
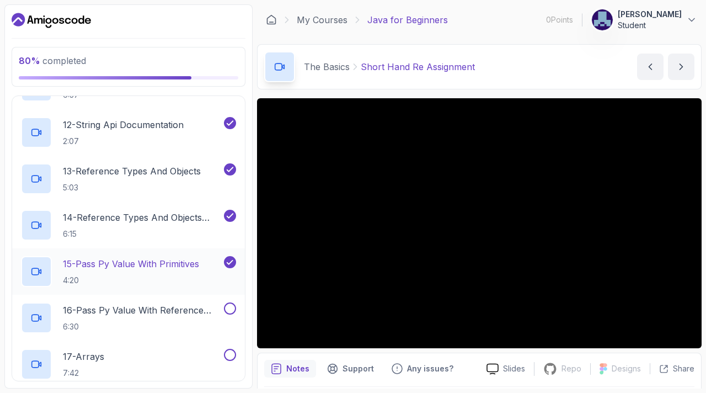
scroll to position [676, 0]
click at [231, 306] on button at bounding box center [230, 308] width 12 height 12
click at [228, 357] on button at bounding box center [230, 354] width 12 height 12
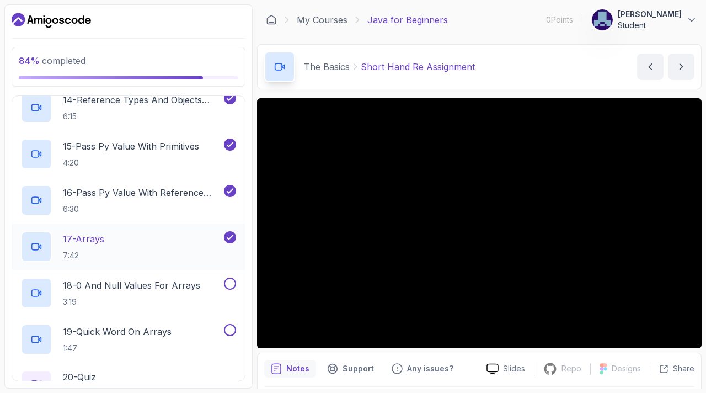
scroll to position [817, 0]
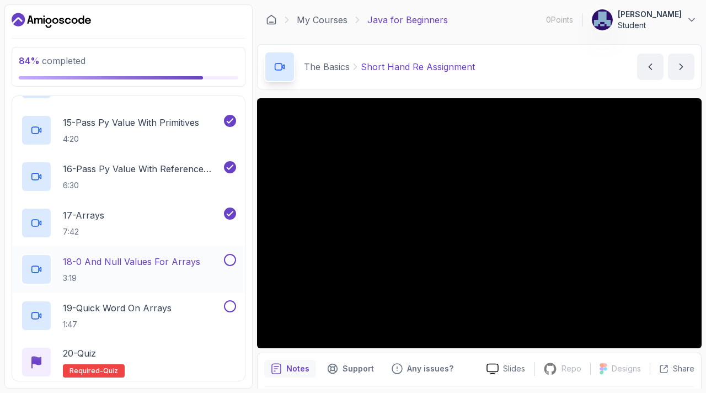
click at [230, 258] on button at bounding box center [230, 260] width 12 height 12
click at [230, 305] on button at bounding box center [230, 306] width 12 height 12
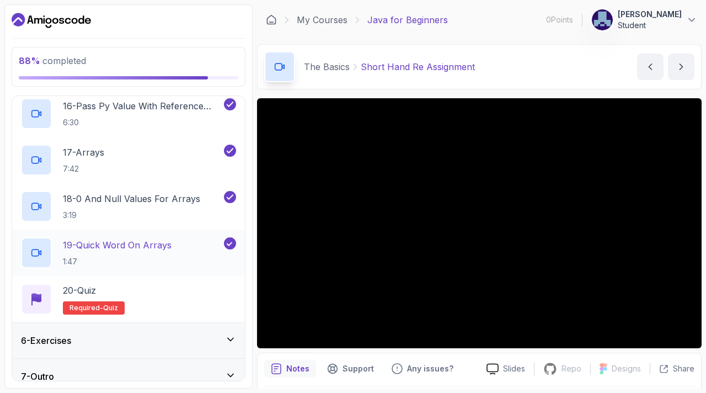
scroll to position [882, 0]
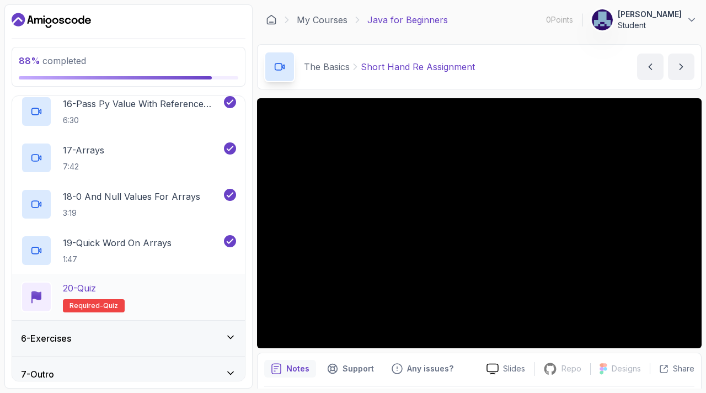
click at [208, 302] on div "20 - Quiz Required- quiz" at bounding box center [128, 296] width 215 height 31
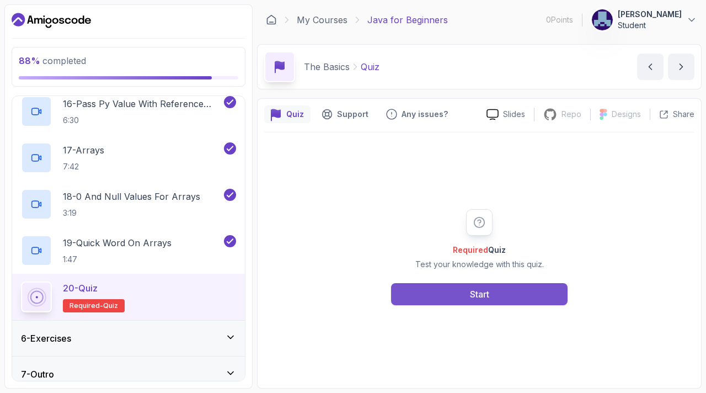
click at [460, 285] on button "Start" at bounding box center [479, 294] width 177 height 22
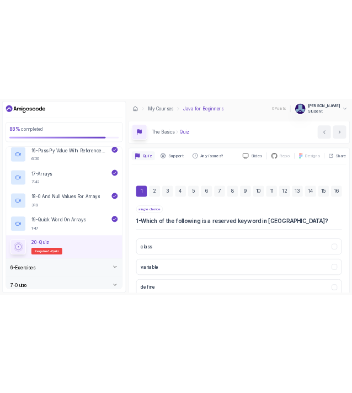
scroll to position [115, 0]
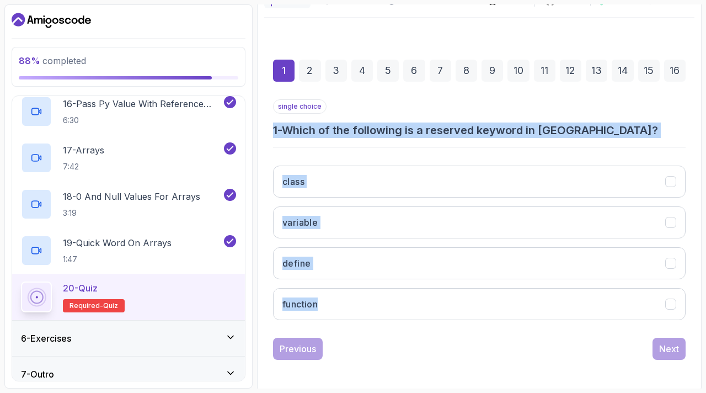
drag, startPoint x: 267, startPoint y: 129, endPoint x: 342, endPoint y: 318, distance: 204.2
click at [342, 318] on div "1 2 3 4 5 6 7 8 9 10 11 12 13 14 15 16 single choice 1 - Which of the following…" at bounding box center [479, 201] width 430 height 336
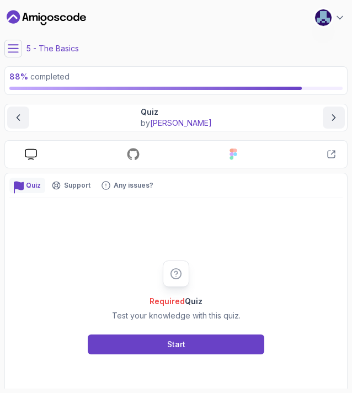
scroll to position [0, 0]
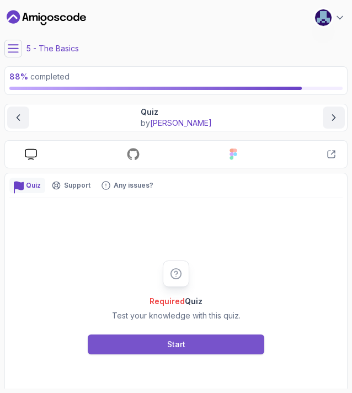
click at [172, 339] on div "Start" at bounding box center [176, 344] width 18 height 11
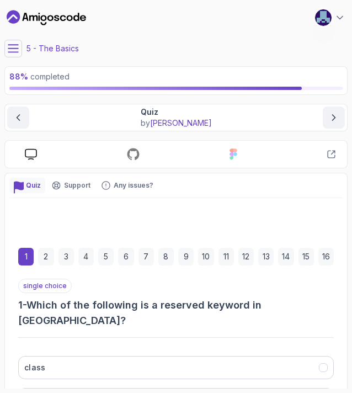
click at [172, 356] on button "class" at bounding box center [176, 367] width 316 height 23
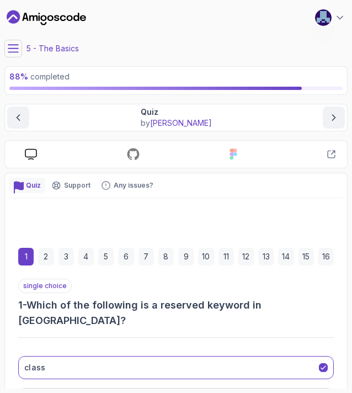
scroll to position [146, 0]
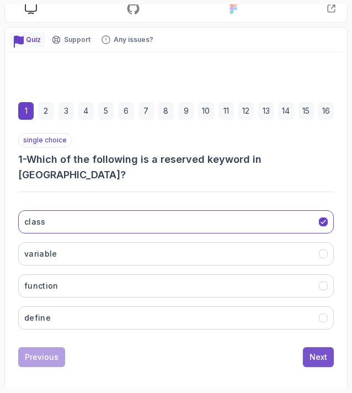
click at [318, 352] on div "Next" at bounding box center [319, 357] width 18 height 11
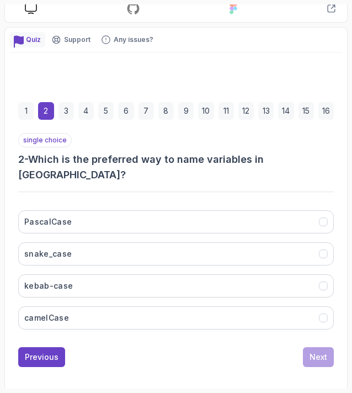
drag, startPoint x: 32, startPoint y: 157, endPoint x: 111, endPoint y: 347, distance: 205.6
click at [111, 347] on div "single choice 2 - Which is the preferred way to name variables in [GEOGRAPHIC_D…" at bounding box center [176, 250] width 316 height 234
click at [204, 355] on div "1 2 3 4 5 6 7 8 9 10 11 12 13 14 15 16 single choice 2 - Which is the preferred…" at bounding box center [175, 228] width 333 height 296
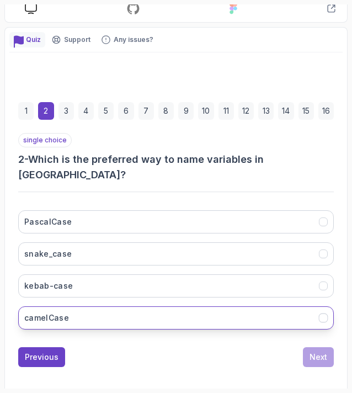
click at [65, 312] on h3 "camelCase" at bounding box center [46, 317] width 45 height 11
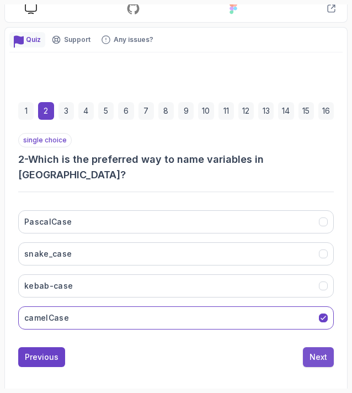
click at [313, 352] on div "Next" at bounding box center [319, 357] width 18 height 11
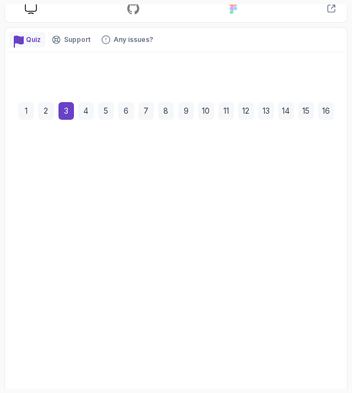
scroll to position [138, 0]
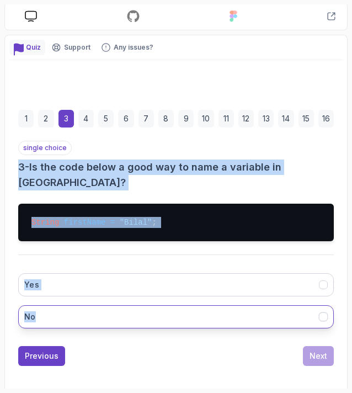
drag, startPoint x: 15, startPoint y: 160, endPoint x: 85, endPoint y: 296, distance: 153.8
click at [85, 296] on div "1 2 3 4 5 6 7 8 9 10 11 12 13 14 15 16 single choice 3 - Is the code below a go…" at bounding box center [175, 231] width 333 height 287
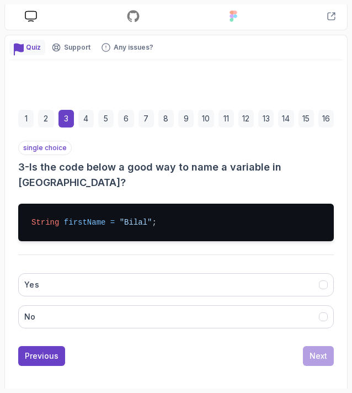
click at [98, 346] on div "Previous Next" at bounding box center [176, 356] width 316 height 20
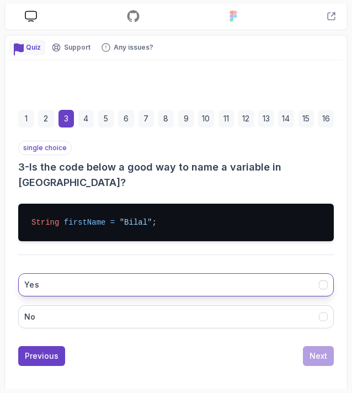
click at [76, 273] on button "Yes" at bounding box center [176, 284] width 316 height 23
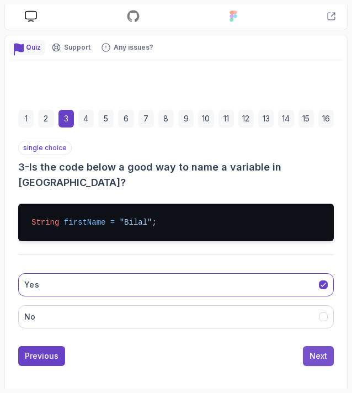
click at [322, 350] on div "Next" at bounding box center [319, 355] width 18 height 11
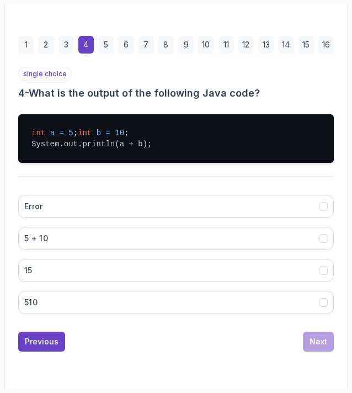
scroll to position [223, 0]
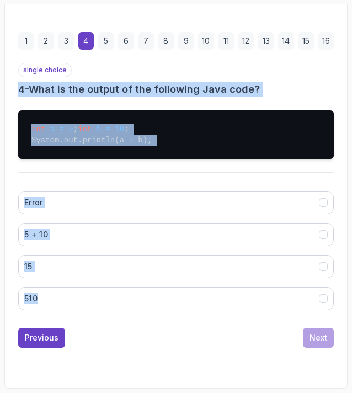
drag, startPoint x: 15, startPoint y: 77, endPoint x: 59, endPoint y: 313, distance: 240.2
click at [59, 313] on div "1 2 3 4 5 6 7 8 9 10 11 12 13 14 15 16 single choice 4 - What is the output of …" at bounding box center [175, 183] width 333 height 347
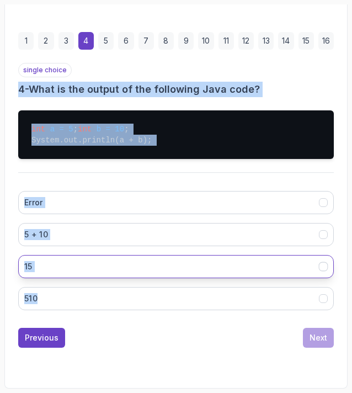
click at [46, 270] on button "15" at bounding box center [176, 266] width 316 height 23
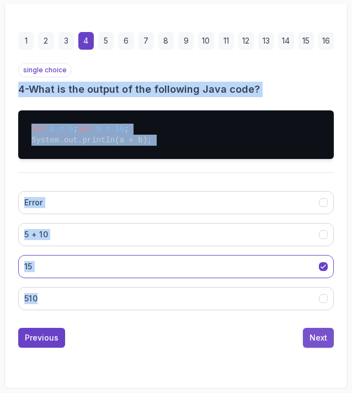
click at [316, 345] on button "Next" at bounding box center [318, 338] width 31 height 20
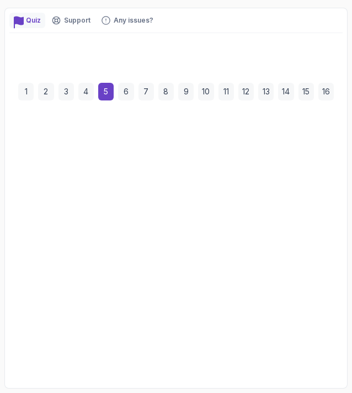
scroll to position [146, 0]
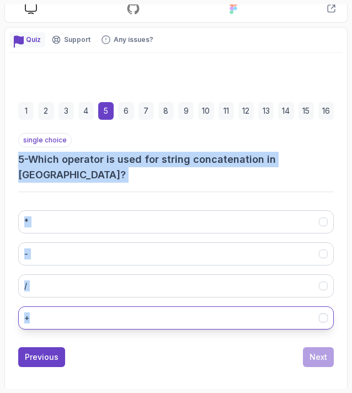
drag, startPoint x: 14, startPoint y: 155, endPoint x: 70, endPoint y: 308, distance: 162.7
click at [70, 308] on div "1 2 3 4 5 6 7 8 9 10 11 12 13 14 15 16 single choice 5 - Which operator is used…" at bounding box center [175, 228] width 333 height 296
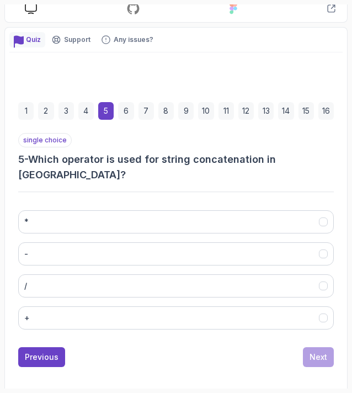
click at [114, 66] on div "1 2 3 4 5 6 7 8 9 10 11 12 13 14 15 16 single choice 5 - Which operator is used…" at bounding box center [175, 227] width 333 height 350
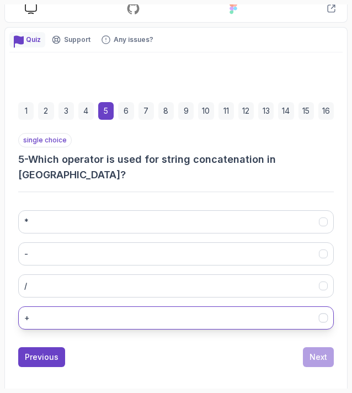
click at [47, 306] on button "+" at bounding box center [176, 317] width 316 height 23
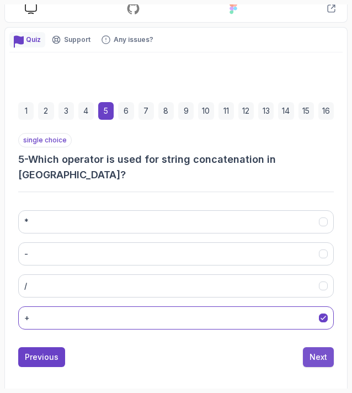
click at [328, 347] on button "Next" at bounding box center [318, 357] width 31 height 20
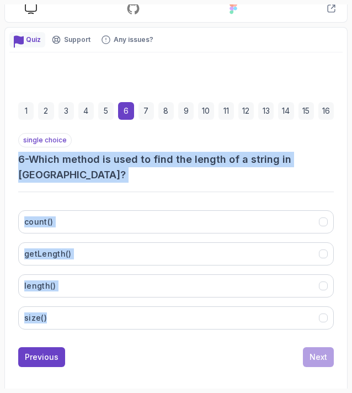
drag, startPoint x: 15, startPoint y: 155, endPoint x: 60, endPoint y: 310, distance: 161.4
click at [60, 310] on div "1 2 3 4 5 6 7 8 9 10 11 12 13 14 15 16 single choice 6 - Which method is used t…" at bounding box center [175, 228] width 333 height 296
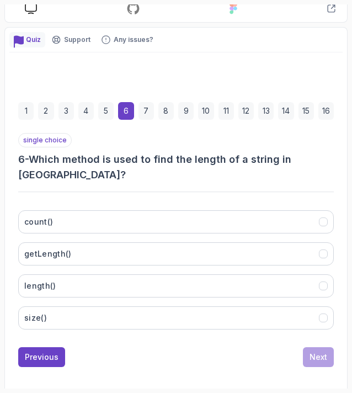
click at [37, 85] on div "1 2 3 4 5 6 7 8 9 10 11 12 13 14 15 16 single choice 6 - Which method is used t…" at bounding box center [175, 228] width 333 height 296
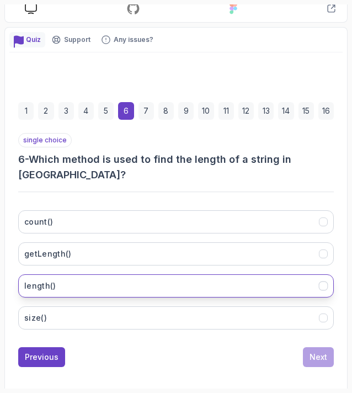
click at [60, 275] on button "length()" at bounding box center [176, 285] width 316 height 23
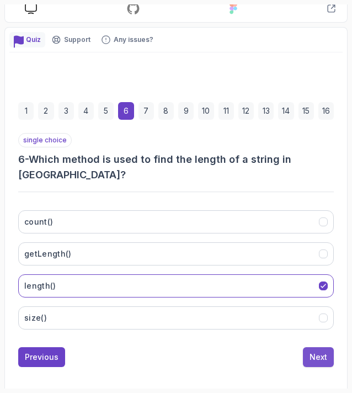
click at [323, 347] on button "Next" at bounding box center [318, 357] width 31 height 20
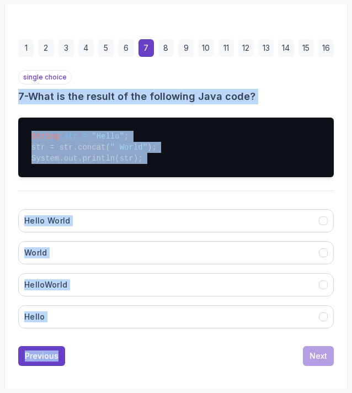
scroll to position [223, 0]
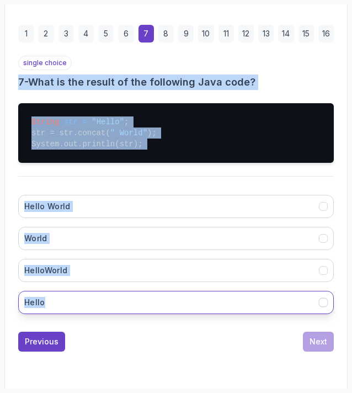
drag, startPoint x: 14, startPoint y: 152, endPoint x: 57, endPoint y: 293, distance: 147.0
click at [57, 293] on div "1 2 3 4 5 6 7 8 9 10 11 12 13 14 15 16 single choice 7 - What is the result of …" at bounding box center [175, 182] width 333 height 358
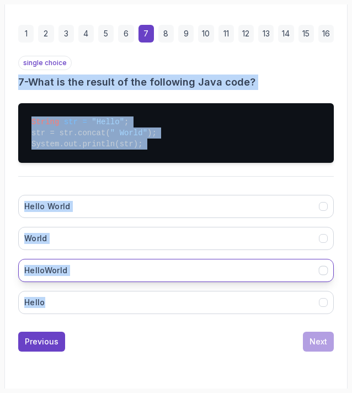
click at [77, 263] on button "HelloWorld" at bounding box center [176, 270] width 316 height 23
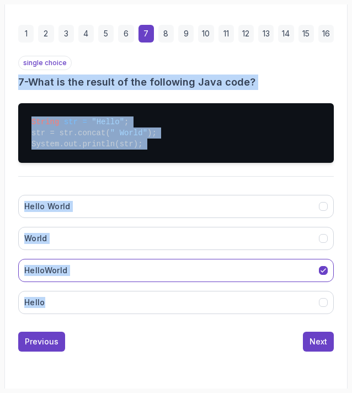
click at [79, 191] on div "Hello World World HelloWorld Hello" at bounding box center [176, 254] width 316 height 137
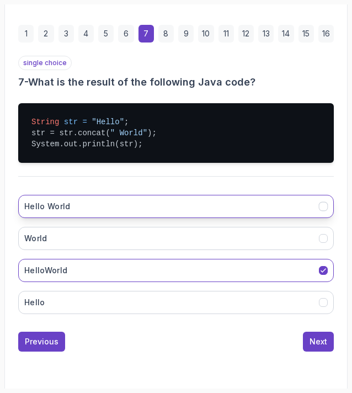
click at [106, 197] on button "Hello World" at bounding box center [176, 206] width 316 height 23
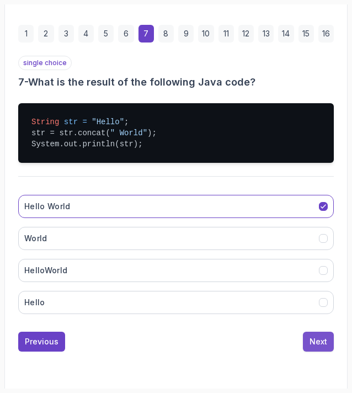
click at [325, 339] on div "Next" at bounding box center [319, 341] width 18 height 11
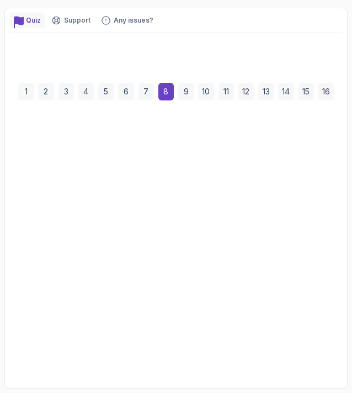
scroll to position [161, 0]
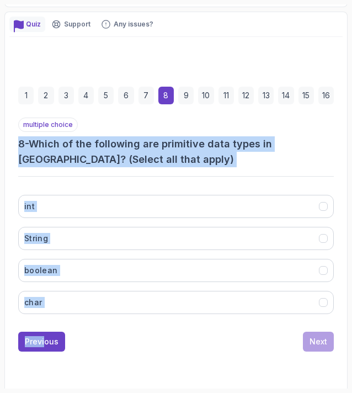
drag, startPoint x: 17, startPoint y: 141, endPoint x: 44, endPoint y: 322, distance: 182.5
click at [44, 322] on div "1 2 3 4 5 6 7 8 9 10 11 12 13 14 15 16 multiple choice 8 - Which of the followi…" at bounding box center [175, 213] width 333 height 296
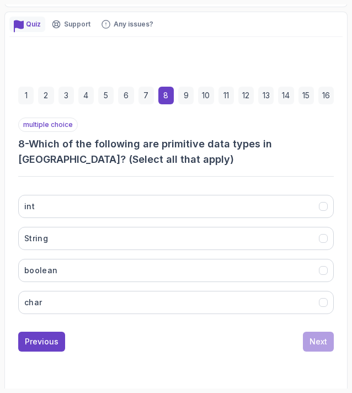
click at [86, 348] on div "1 2 3 4 5 6 7 8 9 10 11 12 13 14 15 16 multiple choice 8 - Which of the followi…" at bounding box center [175, 213] width 333 height 296
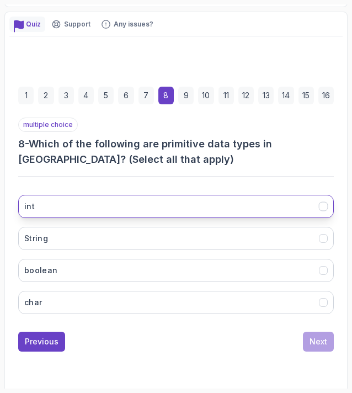
click at [56, 210] on button "int" at bounding box center [176, 206] width 316 height 23
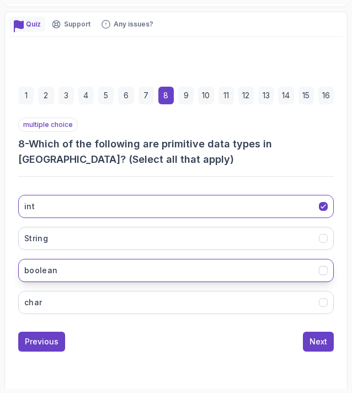
click at [55, 270] on button "boolean" at bounding box center [176, 270] width 316 height 23
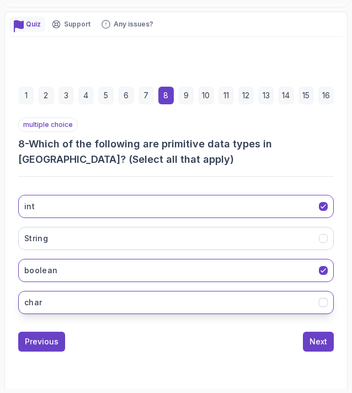
click at [57, 291] on button "char" at bounding box center [176, 302] width 316 height 23
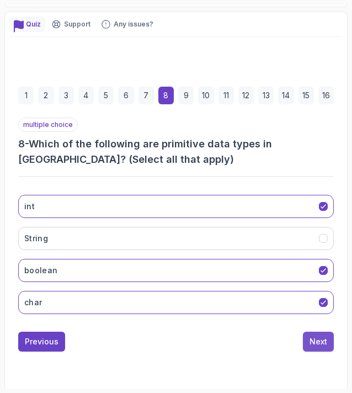
click at [322, 341] on div "Next" at bounding box center [319, 341] width 18 height 11
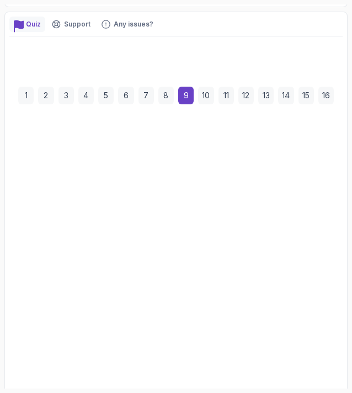
scroll to position [146, 0]
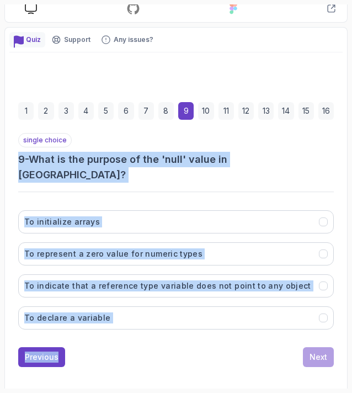
drag, startPoint x: 17, startPoint y: 151, endPoint x: 85, endPoint y: 340, distance: 200.8
click at [85, 340] on div "1 2 3 4 5 6 7 8 9 10 11 12 13 14 15 16 single choice 9 - What is the purpose of…" at bounding box center [175, 228] width 333 height 296
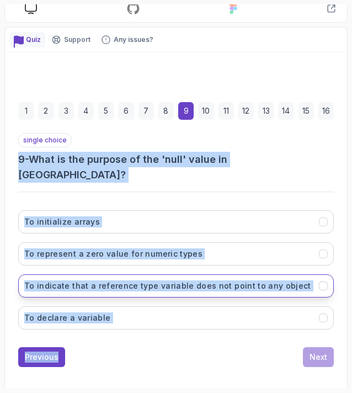
click at [90, 274] on button "To indicate that a reference type variable does not point to any object" at bounding box center [176, 285] width 316 height 23
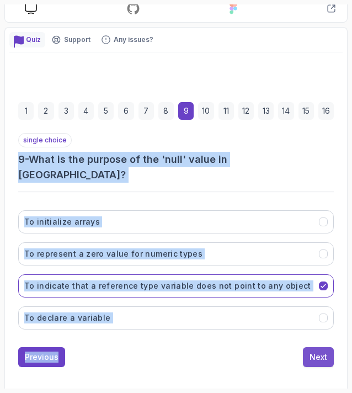
click at [321, 352] on div "Next" at bounding box center [319, 357] width 18 height 11
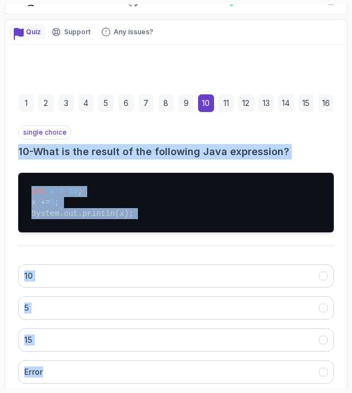
drag, startPoint x: 15, startPoint y: 151, endPoint x: 100, endPoint y: 380, distance: 243.8
click at [100, 374] on div "1 2 3 4 5 6 7 8 9 10 11 12 13 14 15 16 single choice 10 - What is the result of…" at bounding box center [175, 251] width 333 height 358
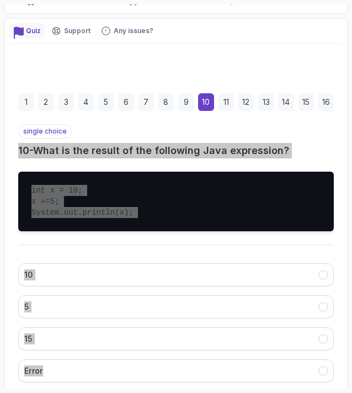
scroll to position [223, 0]
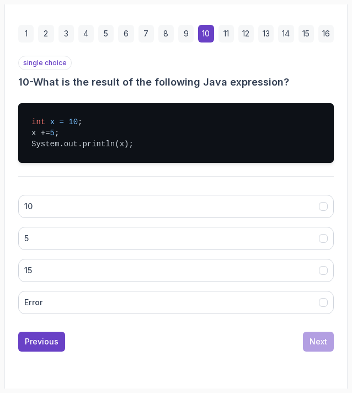
click at [185, 348] on div "1 2 3 4 5 6 7 8 9 10 11 12 13 14 15 16 single choice 10 - What is the result of…" at bounding box center [175, 182] width 333 height 358
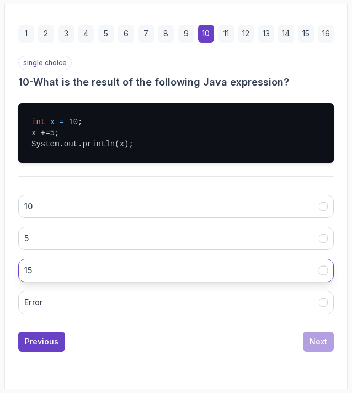
click at [55, 260] on button "15" at bounding box center [176, 270] width 316 height 23
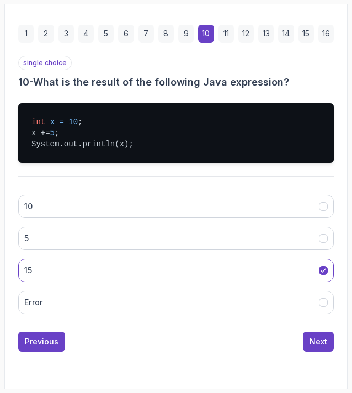
click at [301, 336] on div "Previous Next" at bounding box center [176, 342] width 316 height 20
click at [318, 339] on div "Next" at bounding box center [319, 341] width 18 height 11
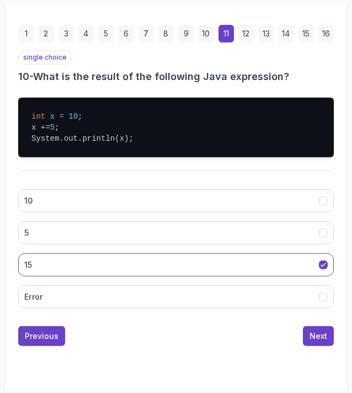
scroll to position [193, 0]
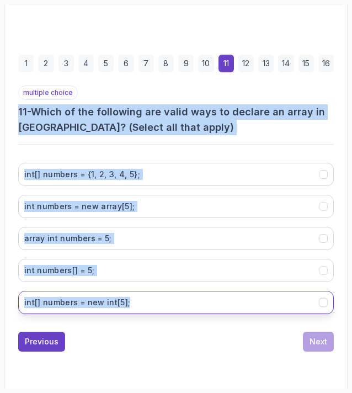
drag, startPoint x: 18, startPoint y: 105, endPoint x: 129, endPoint y: 309, distance: 231.7
click at [129, 309] on div "multiple choice 11 - Which of the following are valid ways to declare an array …" at bounding box center [176, 204] width 316 height 237
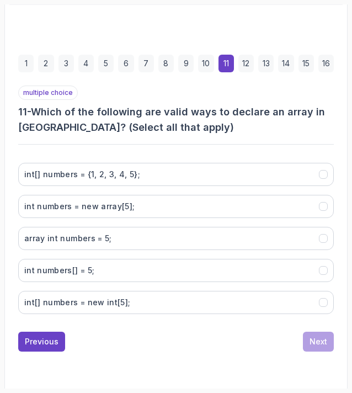
click at [138, 368] on div "1 2 3 4 5 6 7 8 9 10 11 12 13 14 15 16 multiple choice 11 - Which of the follow…" at bounding box center [175, 196] width 333 height 382
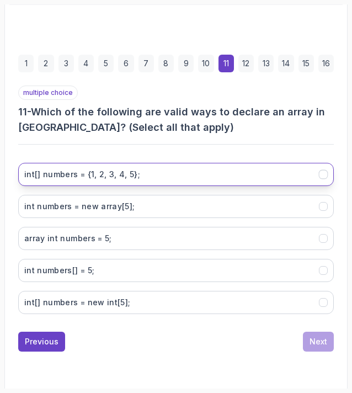
click at [61, 171] on h3 "int[] numbers = {1, 2, 3, 4, 5};" at bounding box center [82, 174] width 116 height 11
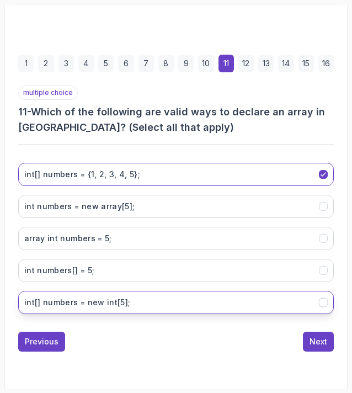
click at [70, 297] on h3 "int[] numbers = new int[5];" at bounding box center [77, 302] width 106 height 11
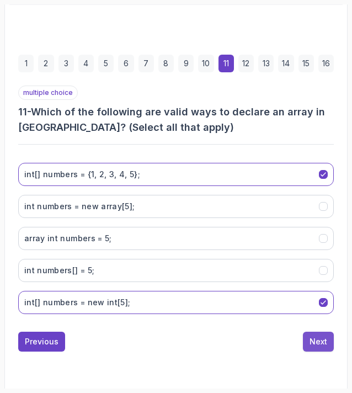
click at [326, 341] on div "Next" at bounding box center [319, 341] width 18 height 11
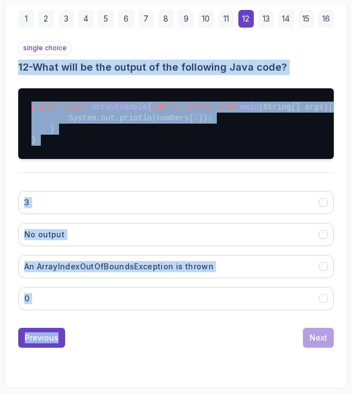
scroll to position [256, 0]
drag, startPoint x: 14, startPoint y: 104, endPoint x: 104, endPoint y: 315, distance: 229.7
click at [104, 315] on div "1 2 3 4 5 6 7 8 9 10 11 12 13 14 15 16 single choice 12 - What will be the outp…" at bounding box center [175, 172] width 333 height 369
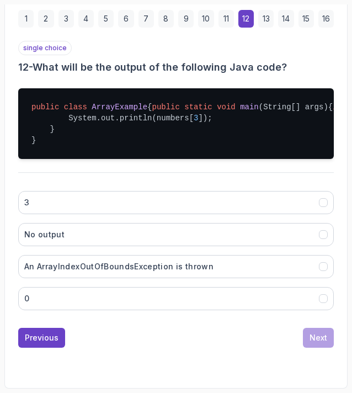
click at [162, 335] on div "Previous Next" at bounding box center [176, 338] width 316 height 20
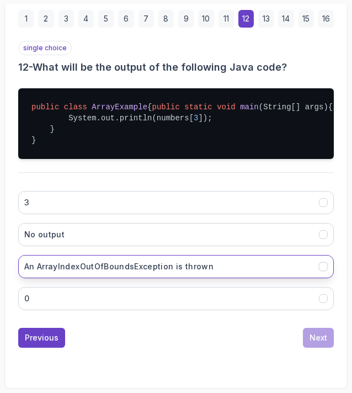
click at [67, 265] on h3 "An ArrayIndexOutOfBoundsException is thrown" at bounding box center [118, 266] width 189 height 11
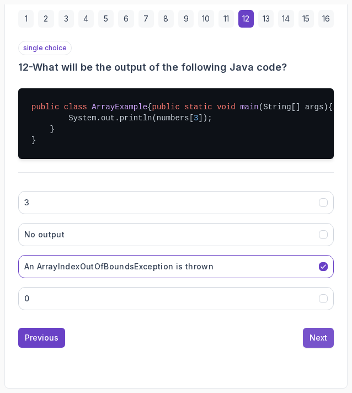
click at [313, 341] on div "Next" at bounding box center [319, 337] width 18 height 11
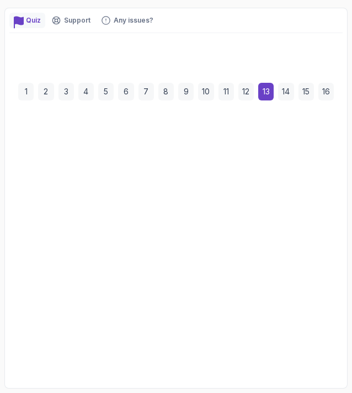
scroll to position [146, 0]
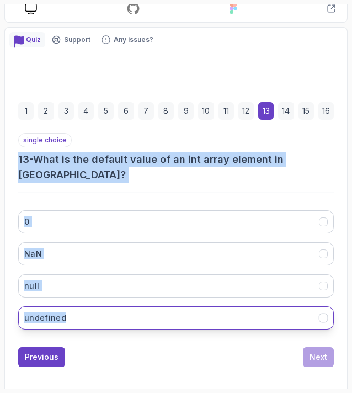
drag, startPoint x: 19, startPoint y: 149, endPoint x: 75, endPoint y: 304, distance: 164.3
click at [75, 304] on div "single choice 13 - What is the default value of an int array element in [GEOGRA…" at bounding box center [176, 235] width 316 height 205
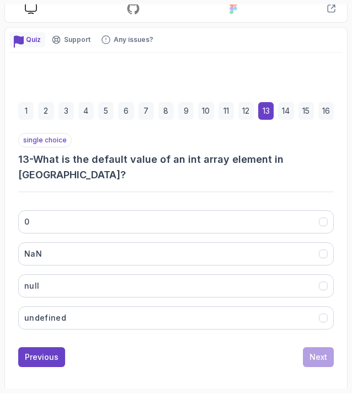
click at [100, 356] on div "1 2 3 4 5 6 7 8 9 10 11 12 13 14 15 16 single choice 13 - What is the default v…" at bounding box center [175, 228] width 333 height 296
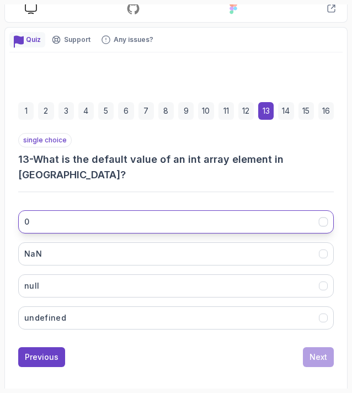
click at [68, 210] on button "0" at bounding box center [176, 221] width 316 height 23
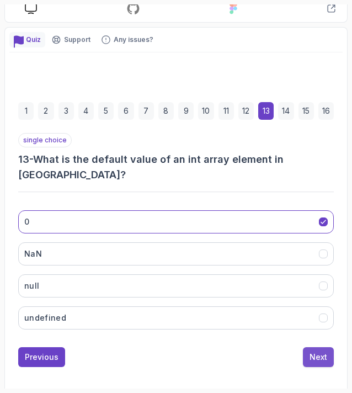
click at [309, 347] on button "Next" at bounding box center [318, 357] width 31 height 20
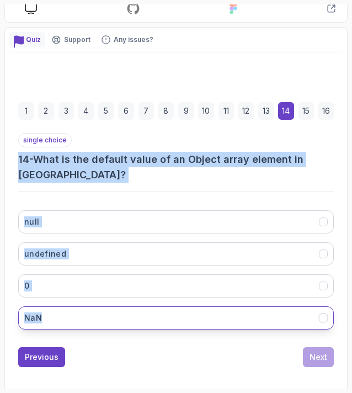
drag, startPoint x: 15, startPoint y: 150, endPoint x: 72, endPoint y: 310, distance: 169.8
click at [72, 310] on div "1 2 3 4 5 6 7 8 9 10 11 12 13 14 15 16 single choice 14 - What is the default v…" at bounding box center [175, 228] width 333 height 296
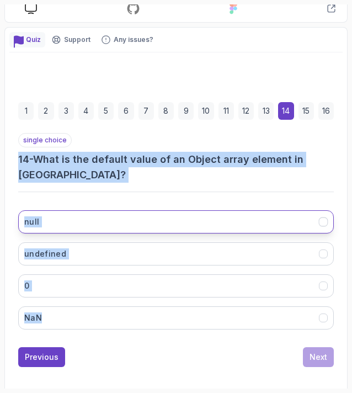
click at [72, 210] on button "null" at bounding box center [176, 221] width 316 height 23
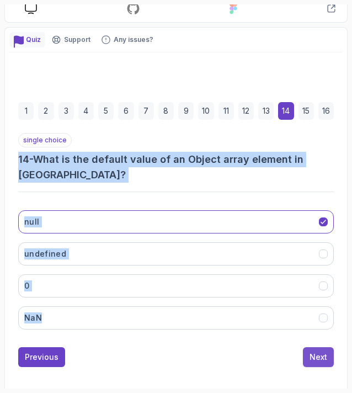
click at [313, 352] on div "Next" at bounding box center [319, 357] width 18 height 11
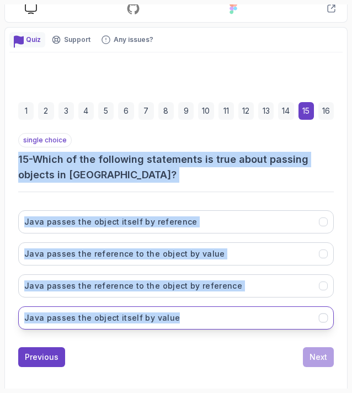
drag, startPoint x: 17, startPoint y: 158, endPoint x: 209, endPoint y: 312, distance: 246.2
click at [209, 312] on div "1 2 3 4 5 6 7 8 9 10 11 12 13 14 15 16 single choice 15 - Which of the followin…" at bounding box center [175, 228] width 333 height 296
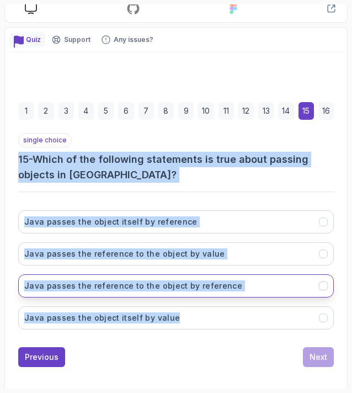
click at [67, 284] on h3 "Java passes the reference to the object by reference" at bounding box center [133, 285] width 218 height 11
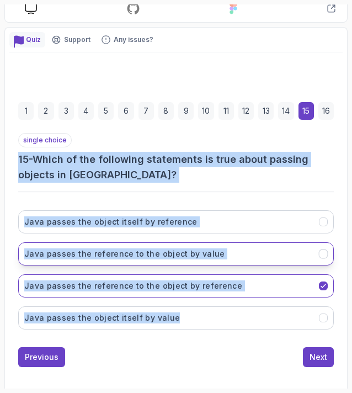
click at [107, 248] on h3 "Java passes the reference to the object by value" at bounding box center [124, 253] width 201 height 11
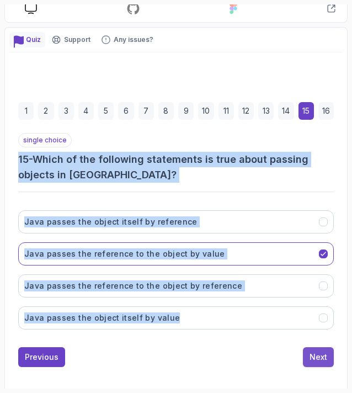
click at [308, 355] on button "Next" at bounding box center [318, 357] width 31 height 20
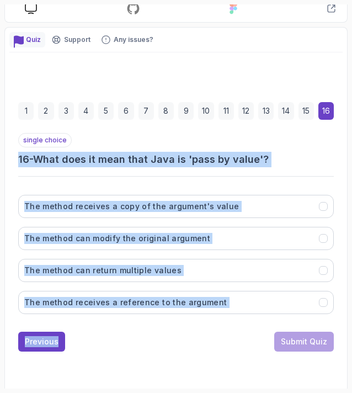
drag, startPoint x: 18, startPoint y: 151, endPoint x: 129, endPoint y: 371, distance: 246.8
click at [129, 371] on div "1 2 3 4 5 6 7 8 9 10 11 12 13 14 15 16 single choice 16 - What does it mean tha…" at bounding box center [175, 219] width 333 height 335
click at [140, 363] on div "1 2 3 4 5 6 7 8 9 10 11 12 13 14 15 16 single choice 16 - What does it mean tha…" at bounding box center [175, 219] width 333 height 335
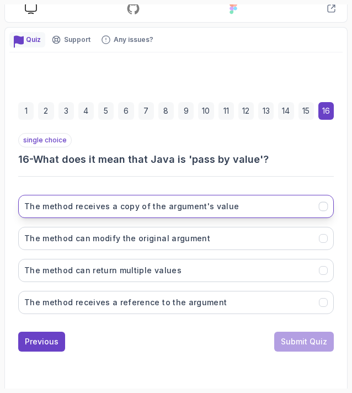
click at [108, 209] on button "The method receives a copy of the argument's value" at bounding box center [176, 206] width 316 height 23
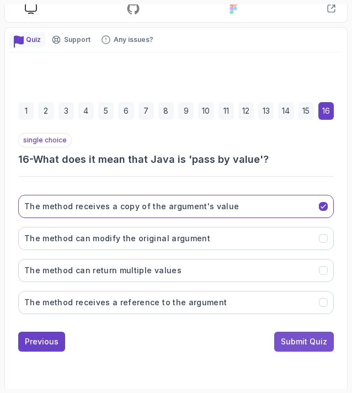
click at [302, 336] on div "Submit Quiz" at bounding box center [304, 341] width 46 height 11
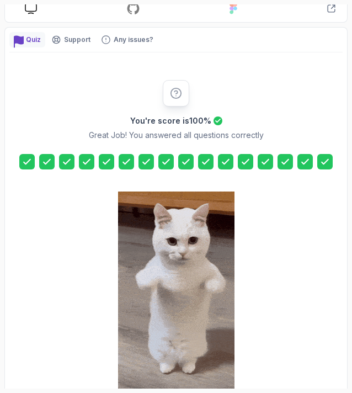
scroll to position [216, 0]
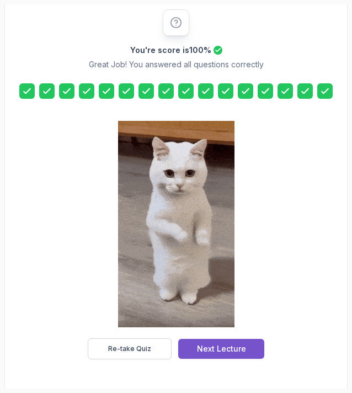
click at [211, 351] on div "Next Lecture" at bounding box center [221, 348] width 49 height 11
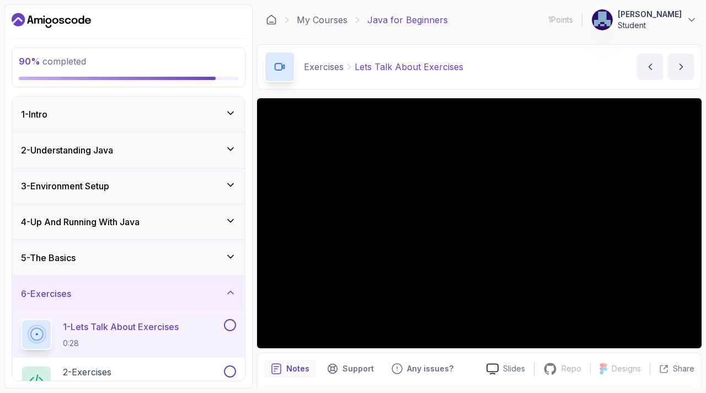
scroll to position [56, 0]
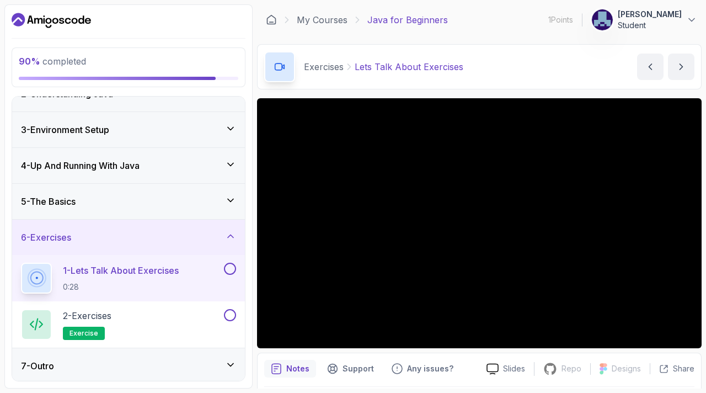
click at [231, 263] on button at bounding box center [230, 269] width 12 height 12
click at [228, 315] on button at bounding box center [230, 315] width 12 height 12
click at [226, 365] on icon at bounding box center [230, 364] width 11 height 11
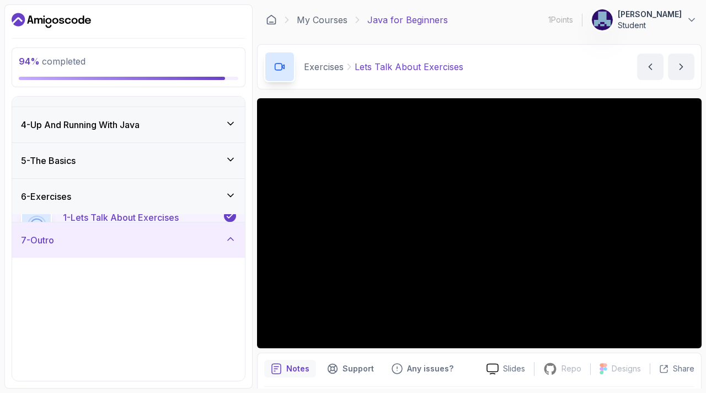
scroll to position [103, 0]
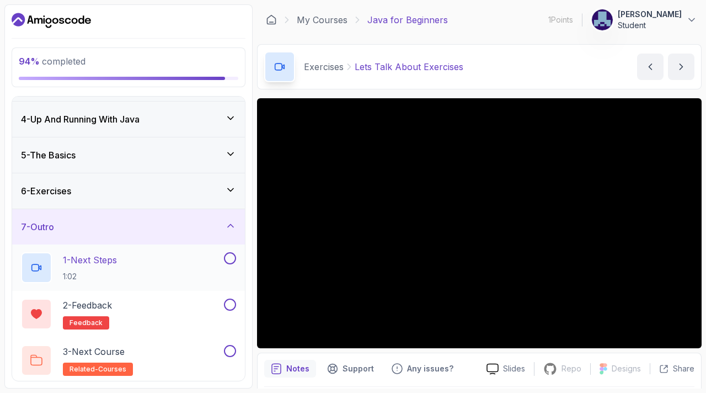
click at [232, 258] on button at bounding box center [230, 258] width 12 height 12
click at [230, 306] on button at bounding box center [230, 305] width 12 height 12
click at [230, 353] on button at bounding box center [230, 351] width 12 height 12
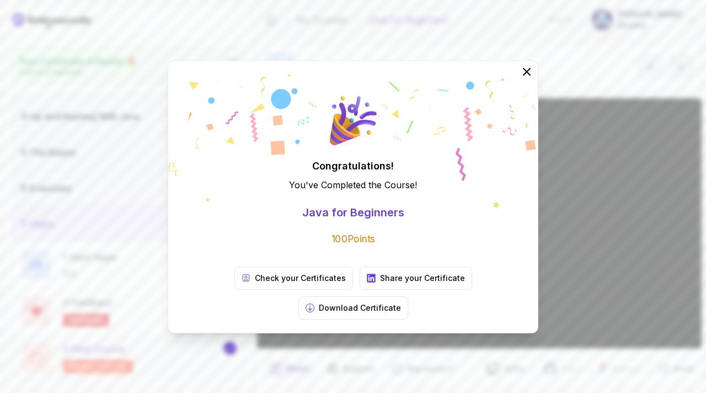
scroll to position [99, 0]
click at [380, 284] on p "Share your Certificate" at bounding box center [422, 278] width 85 height 11
click at [260, 284] on p "Check your Certificates" at bounding box center [300, 278] width 91 height 11
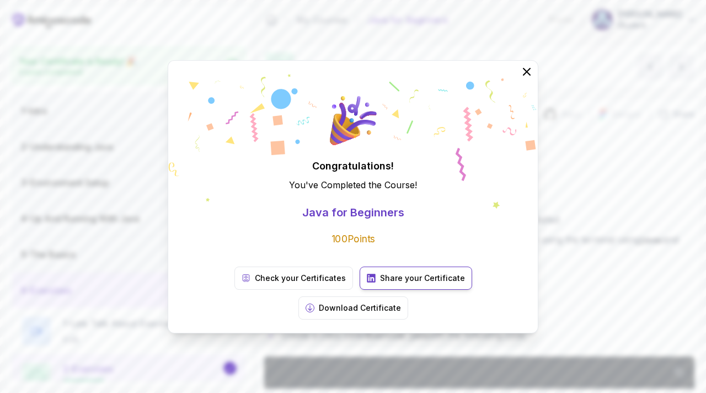
click at [380, 284] on p "Share your Certificate" at bounding box center [422, 278] width 85 height 11
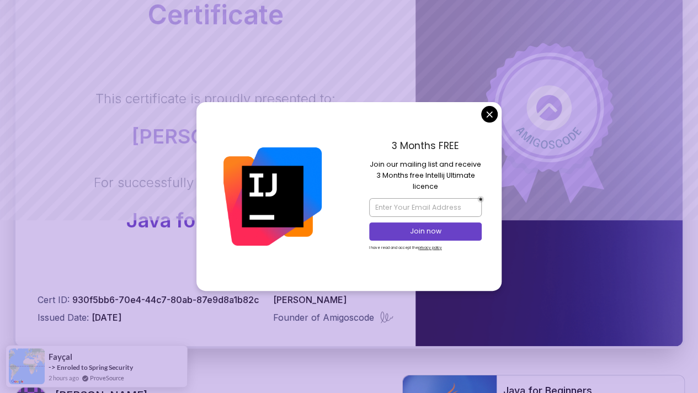
scroll to position [174, 0]
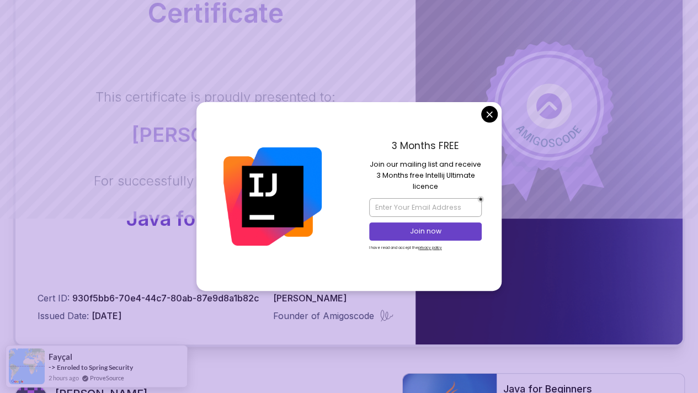
click at [489, 118] on body "Certificate This certificate is proudly presented to: Nandireddy Bhuvaneswari F…" at bounding box center [349, 175] width 698 height 699
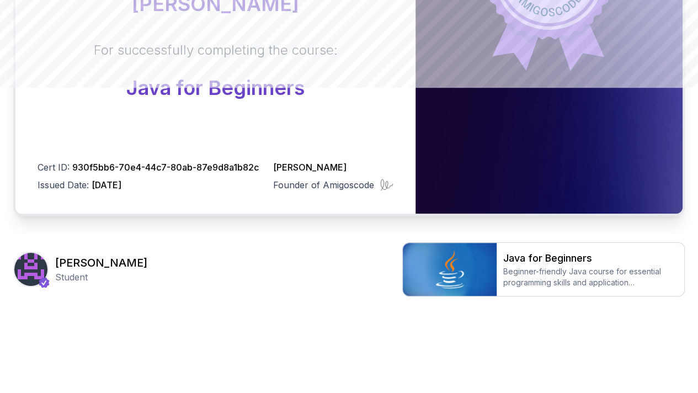
scroll to position [0, 0]
